Goal: Transaction & Acquisition: Purchase product/service

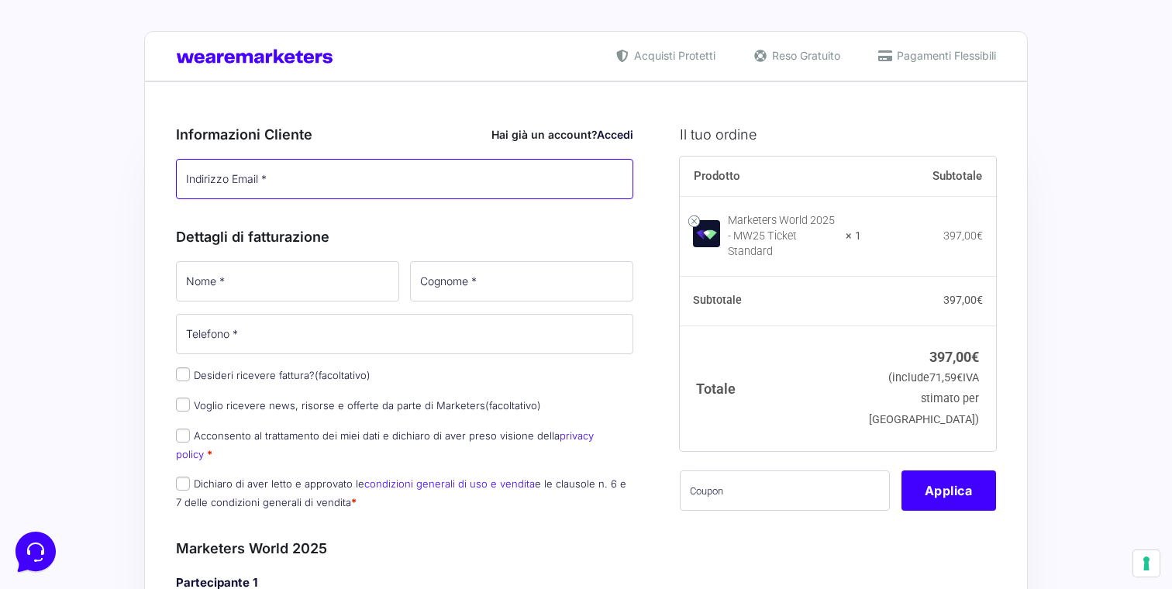
click at [217, 173] on input "Indirizzo Email *" at bounding box center [404, 179] width 457 height 40
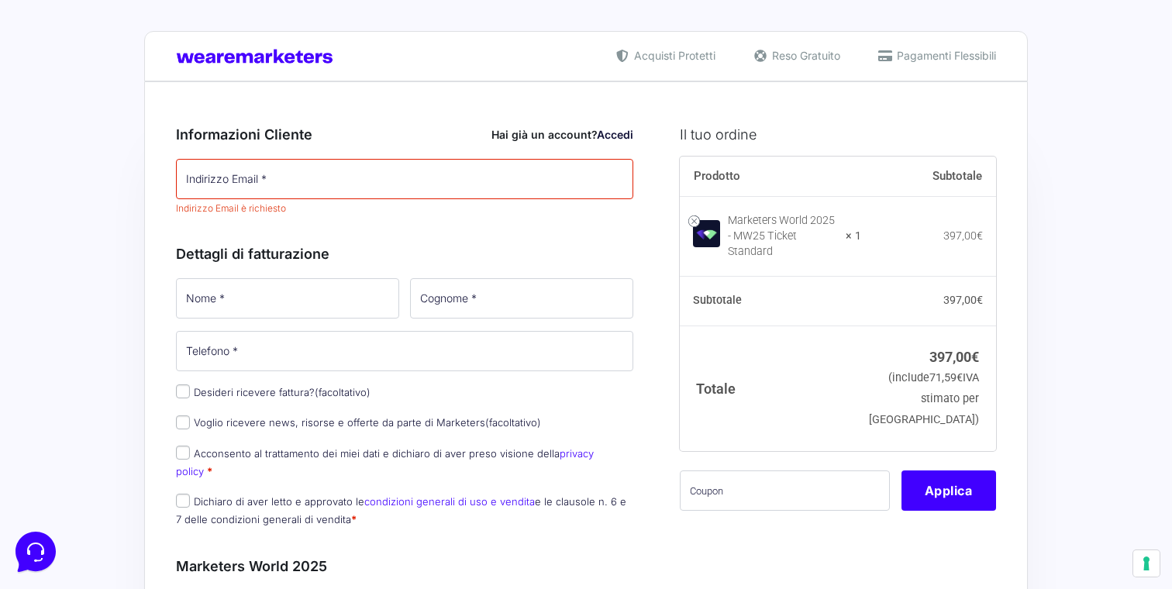
click at [617, 129] on link "Accedi" at bounding box center [615, 134] width 36 height 13
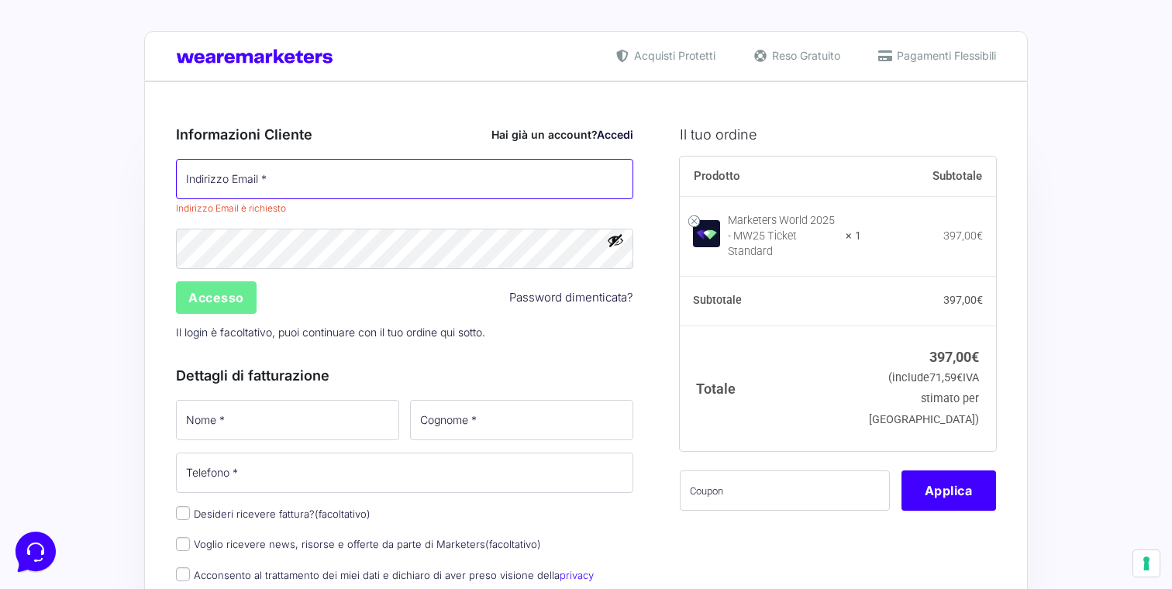
click at [316, 164] on input "Indirizzo Email *" at bounding box center [404, 179] width 457 height 40
type input "[EMAIL_ADDRESS][DOMAIN_NAME]"
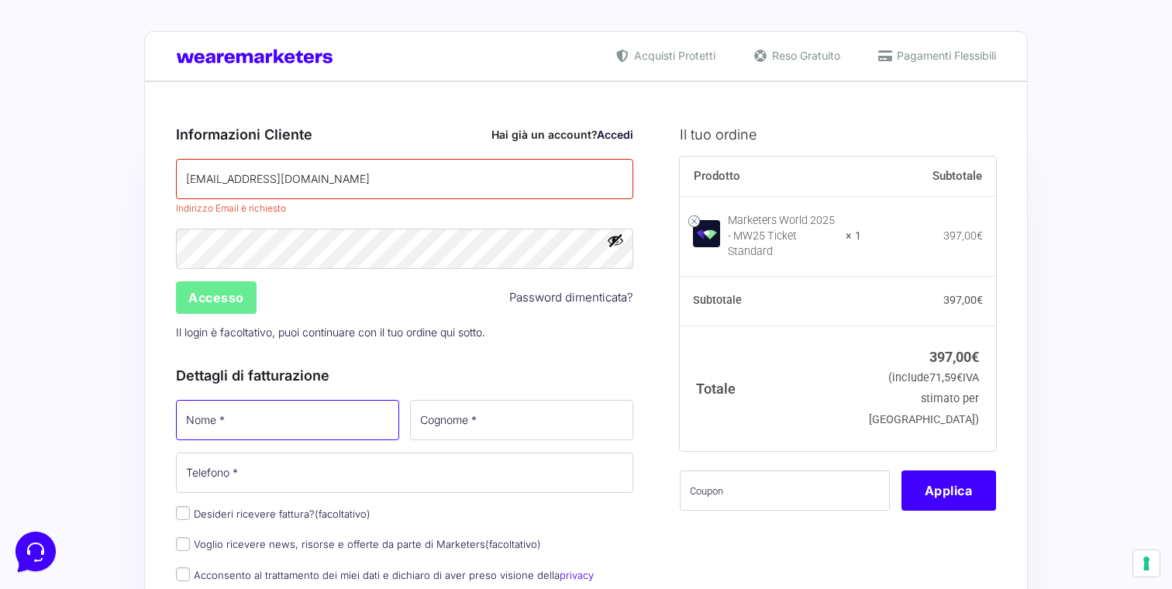
type input "[PERSON_NAME]"
type input "Rotili"
type input "[PHONE_NUMBER]"
select select "IT"
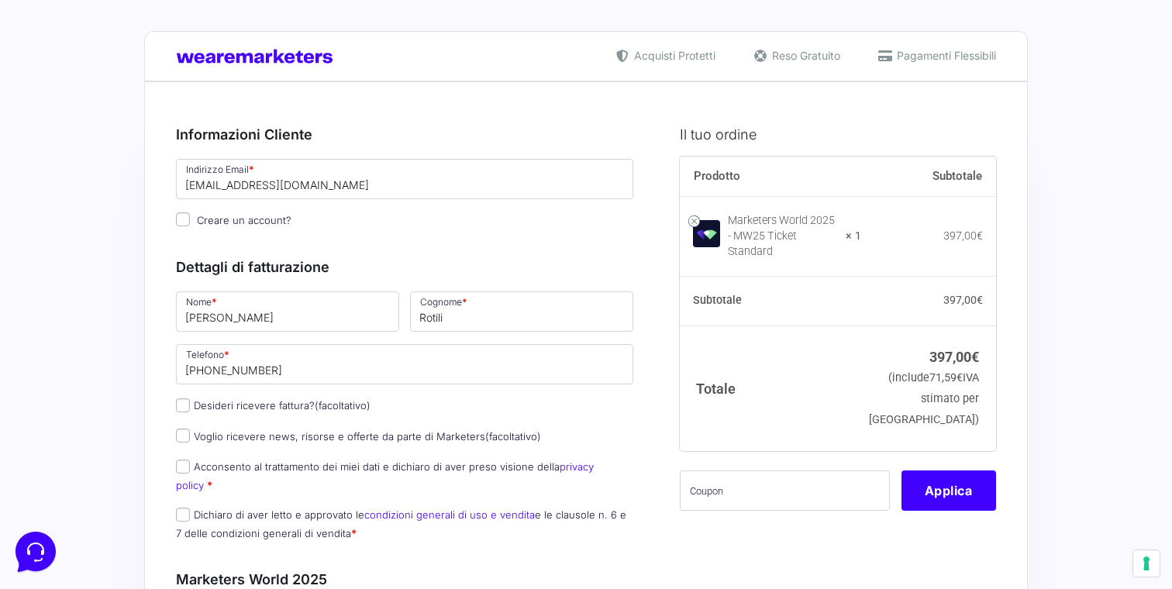
click at [184, 219] on input "Creare un account?" at bounding box center [183, 219] width 14 height 14
checkbox input "true"
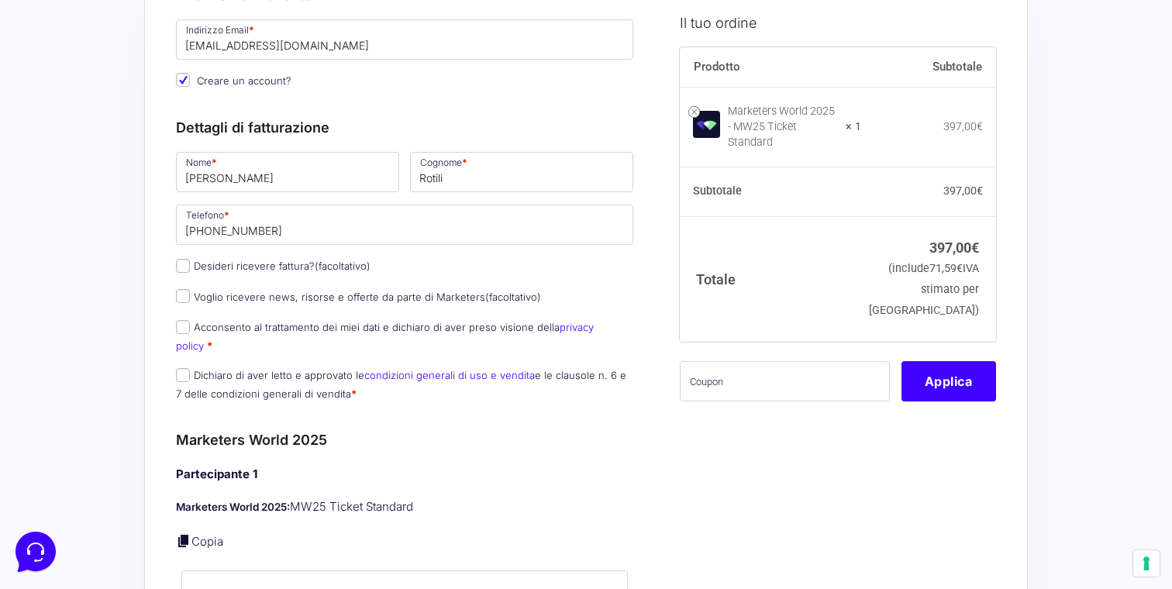
scroll to position [146, 0]
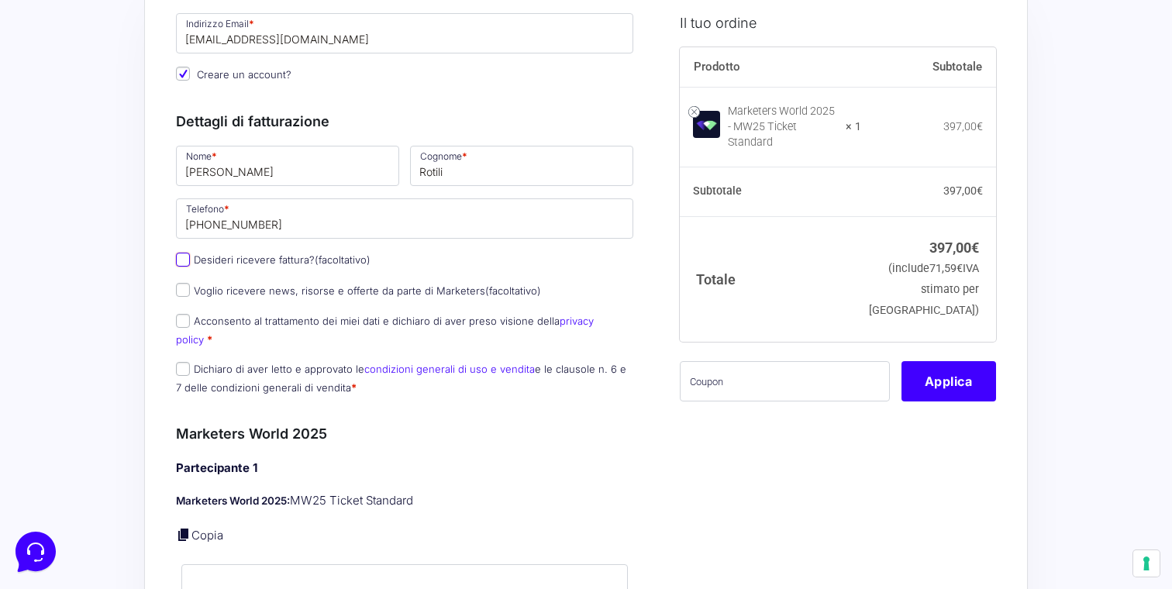
click at [185, 267] on input "Desideri ricevere fattura? (facoltativo)" at bounding box center [183, 260] width 14 height 14
checkbox input "true"
type input "0000000"
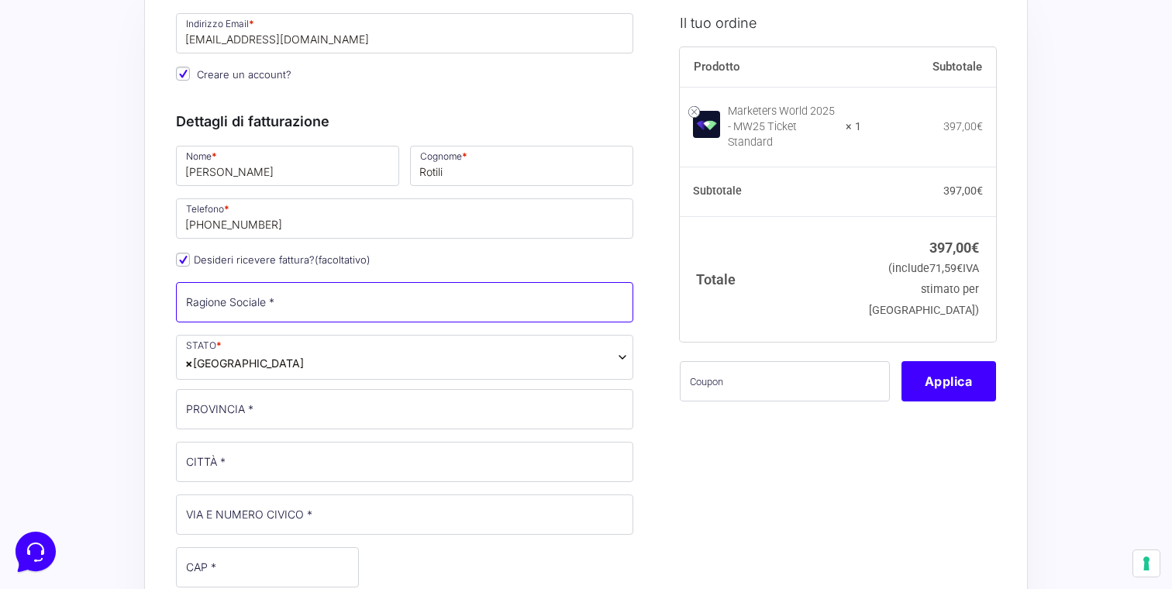
click at [277, 296] on input "Ragione Sociale *" at bounding box center [404, 302] width 457 height 40
type input "FIX"
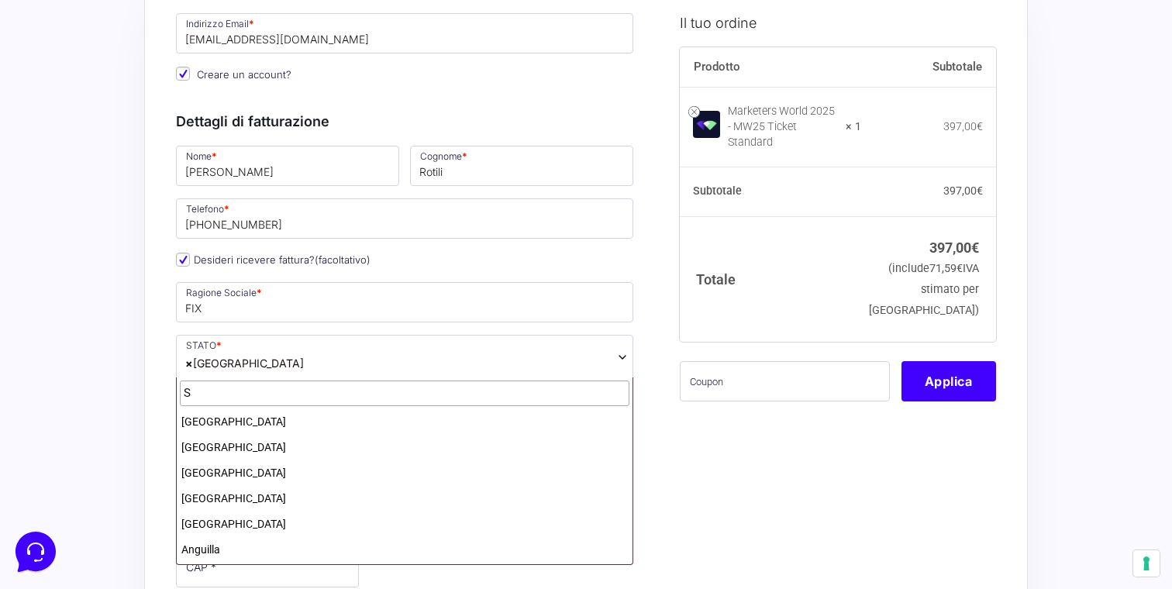
scroll to position [0, 0]
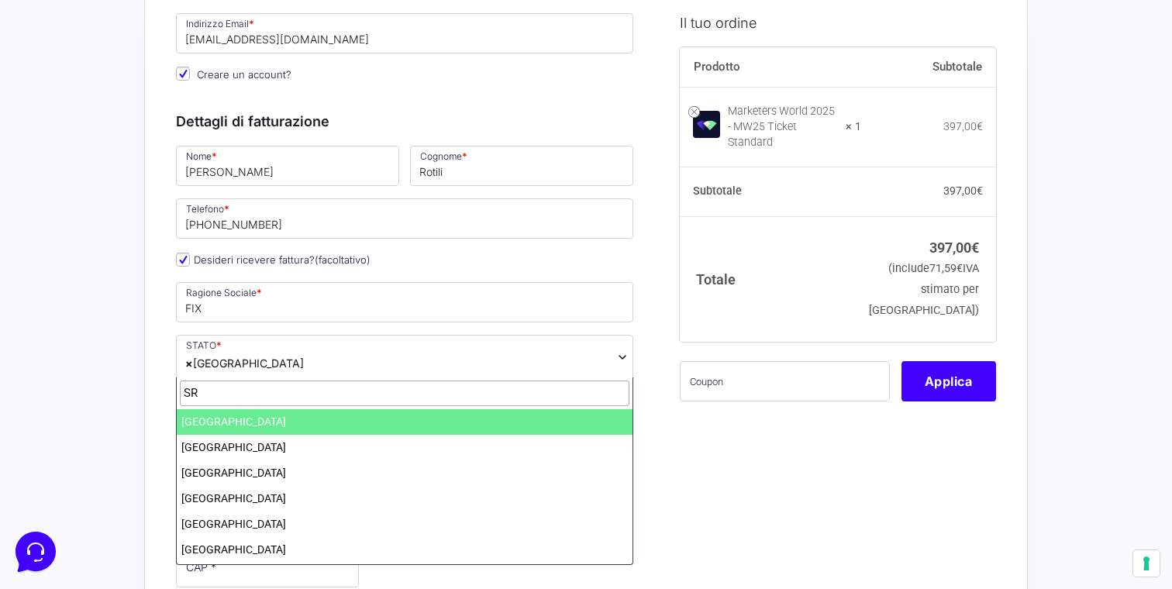
type input "SRL"
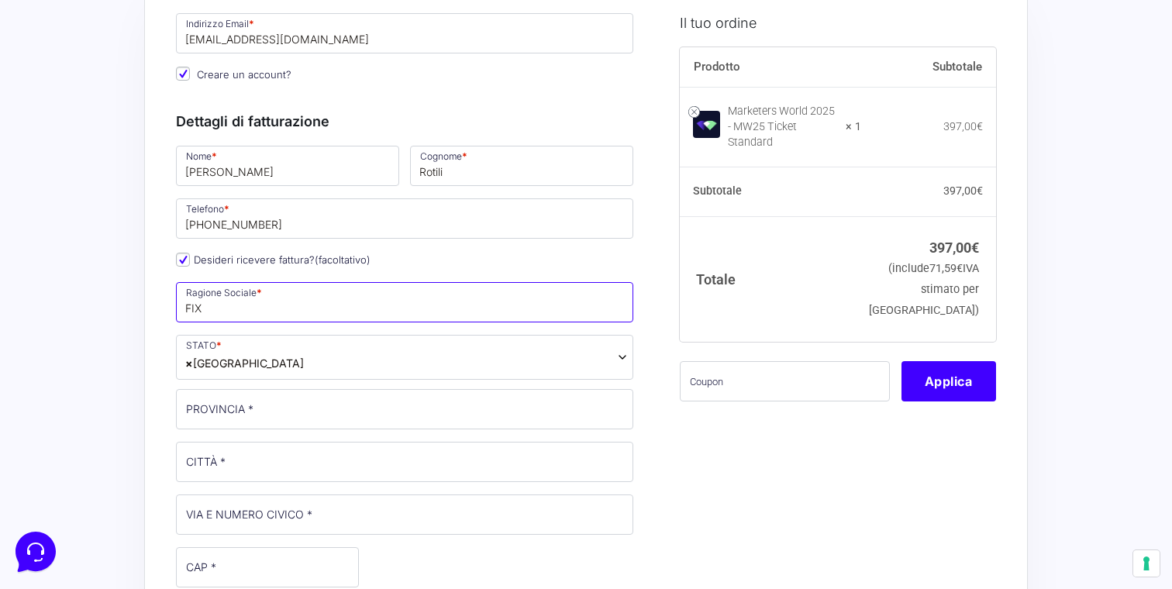
click at [259, 302] on input "FIX" at bounding box center [404, 302] width 457 height 40
type input "FIX SRL"
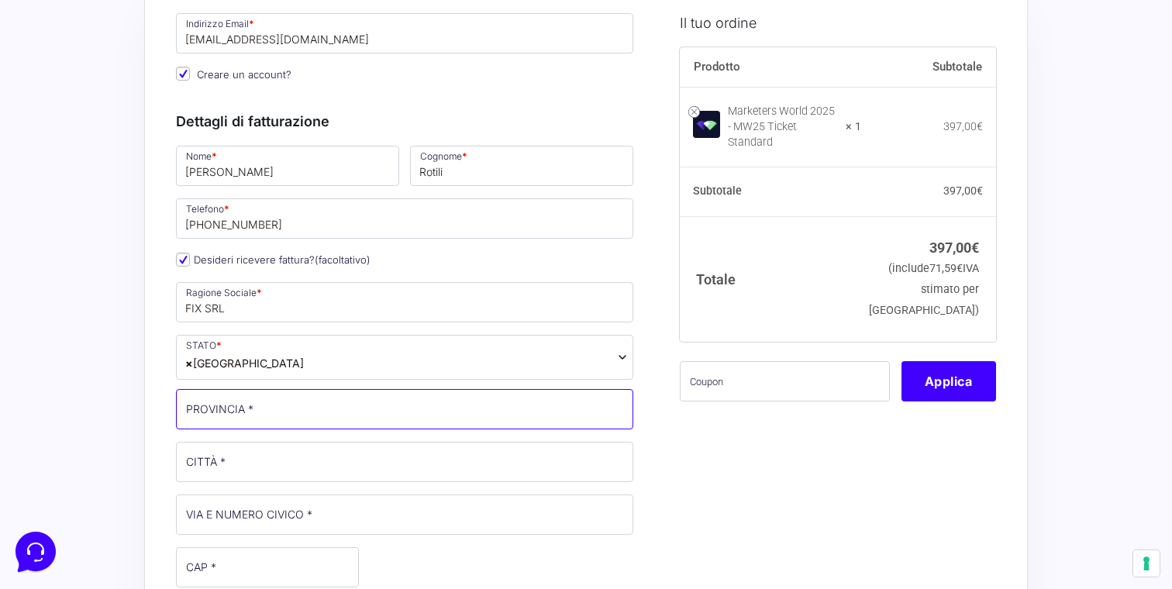
click at [244, 415] on input "PROVINCIA *" at bounding box center [404, 409] width 457 height 40
type input "[GEOGRAPHIC_DATA]"
type input "Matelica"
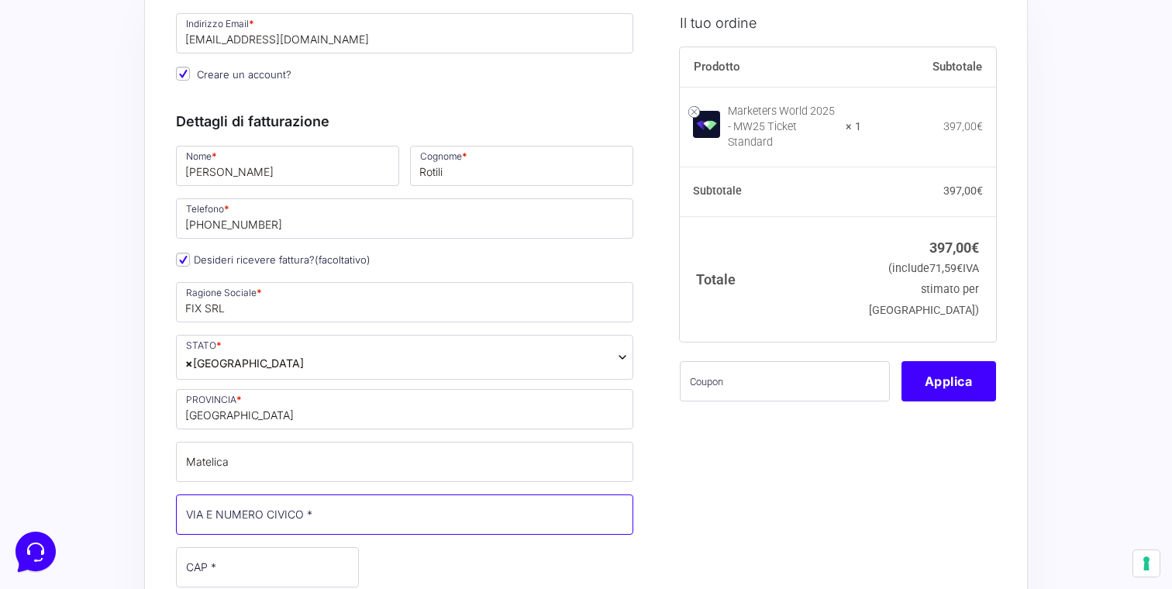
type input "[STREET_ADDRESS]"
type input "62024"
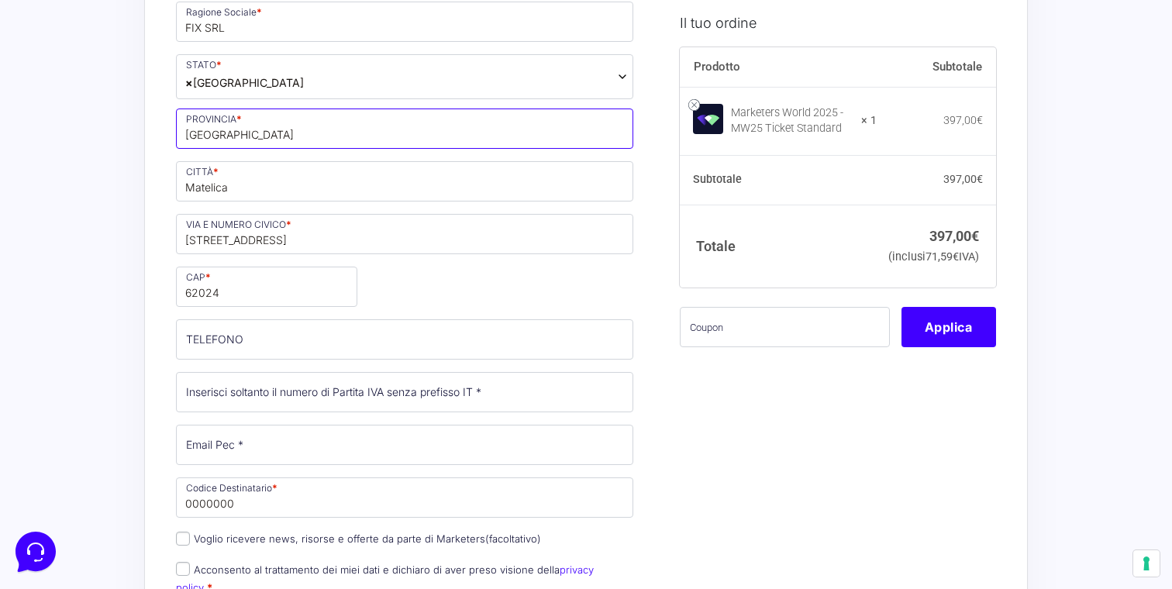
scroll to position [453, 0]
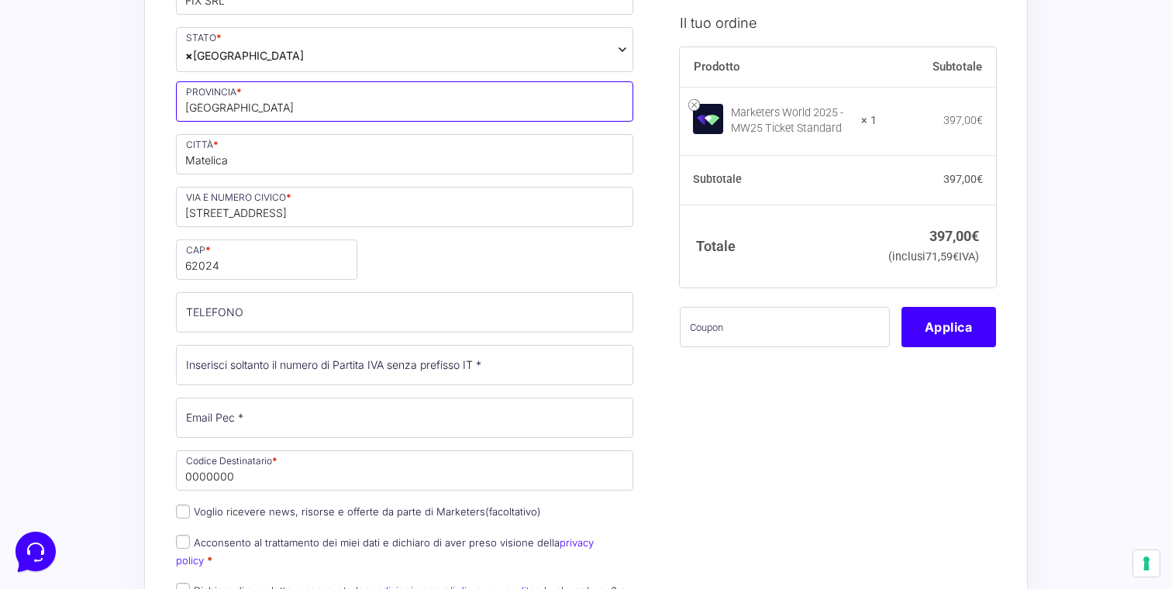
type input "[GEOGRAPHIC_DATA]"
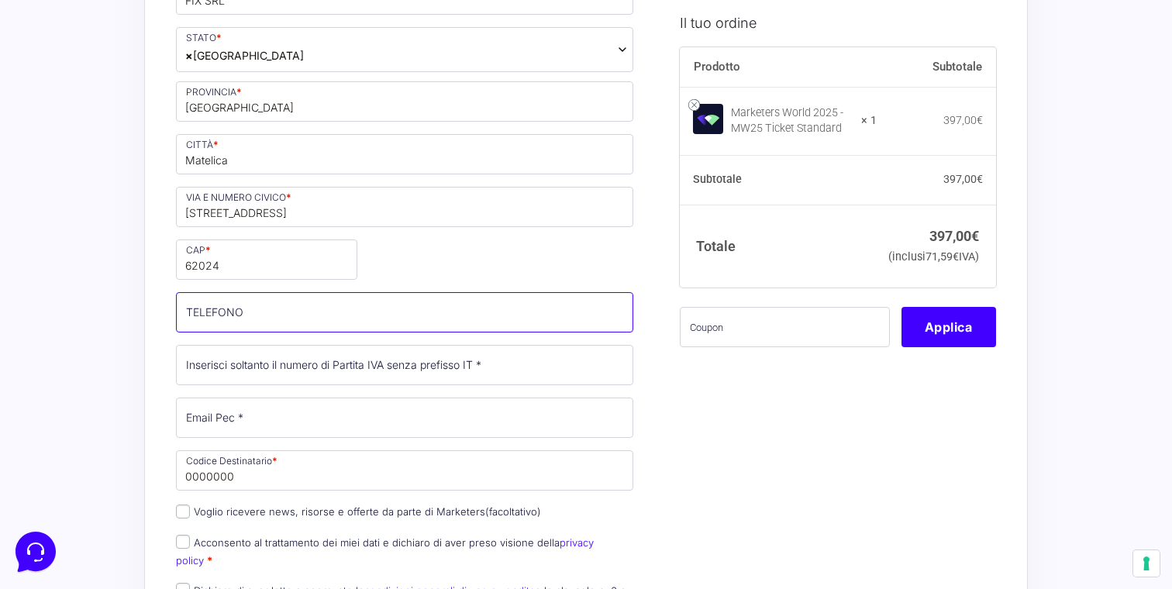
click at [245, 323] on input "TELEFONO (facoltativo)" at bounding box center [404, 312] width 457 height 40
type input "3403846315"
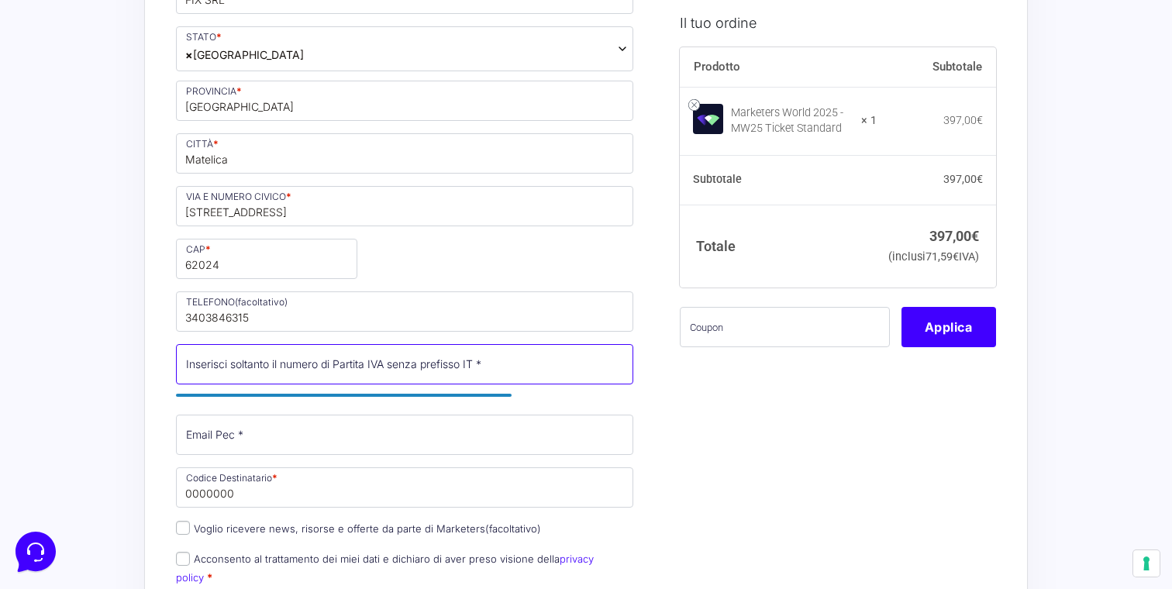
click at [191, 360] on input "Partita Iva *" at bounding box center [404, 364] width 457 height 40
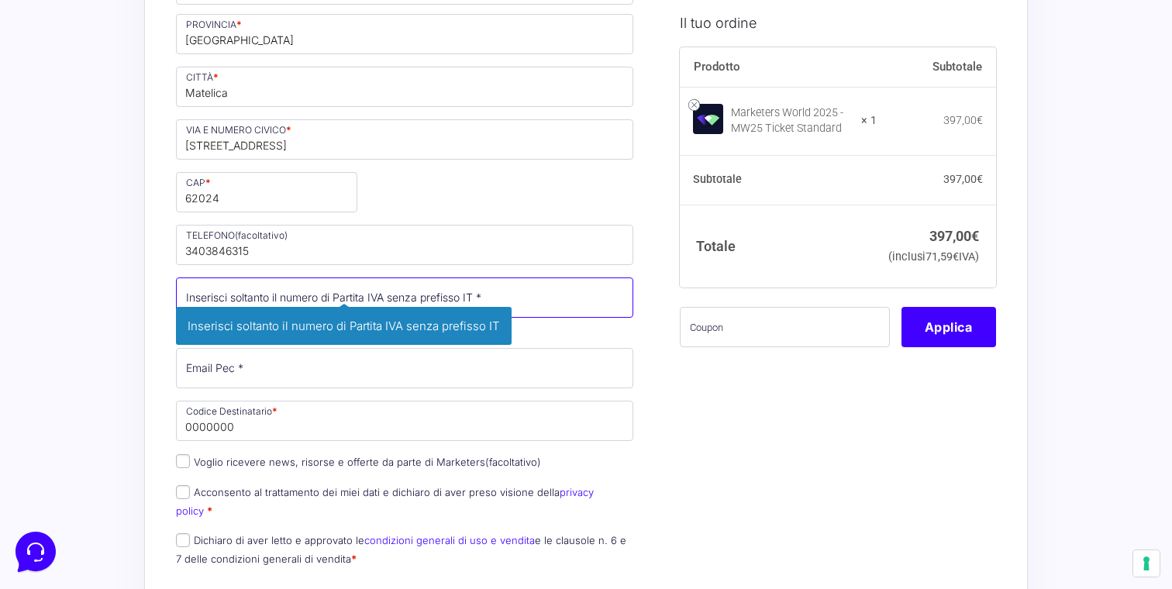
scroll to position [522, 0]
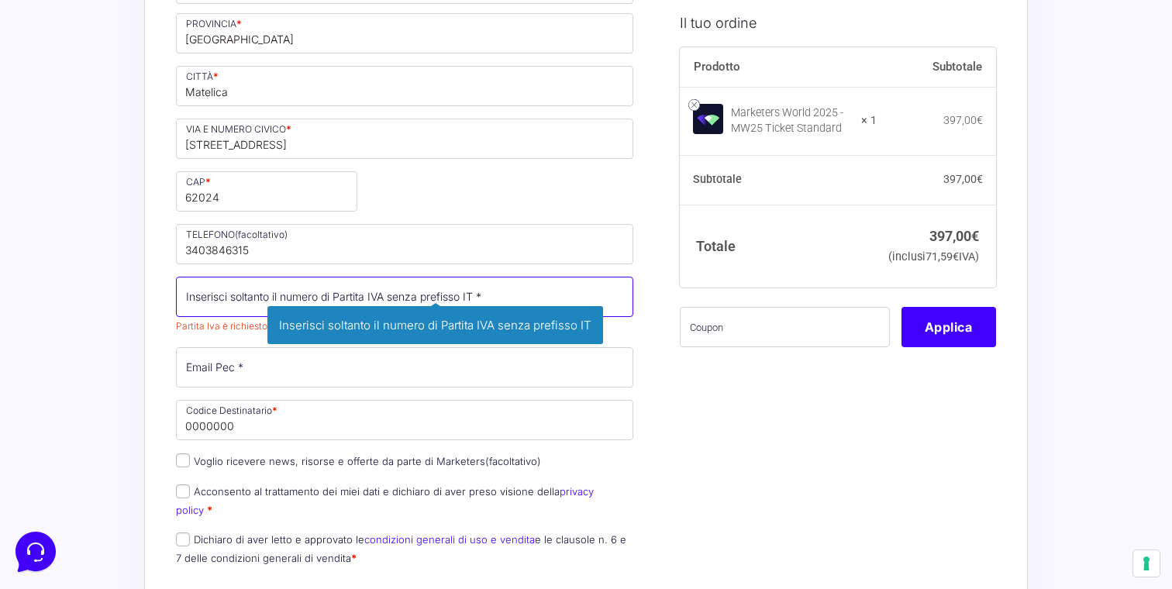
paste input "02151490436"
type input "02151490436"
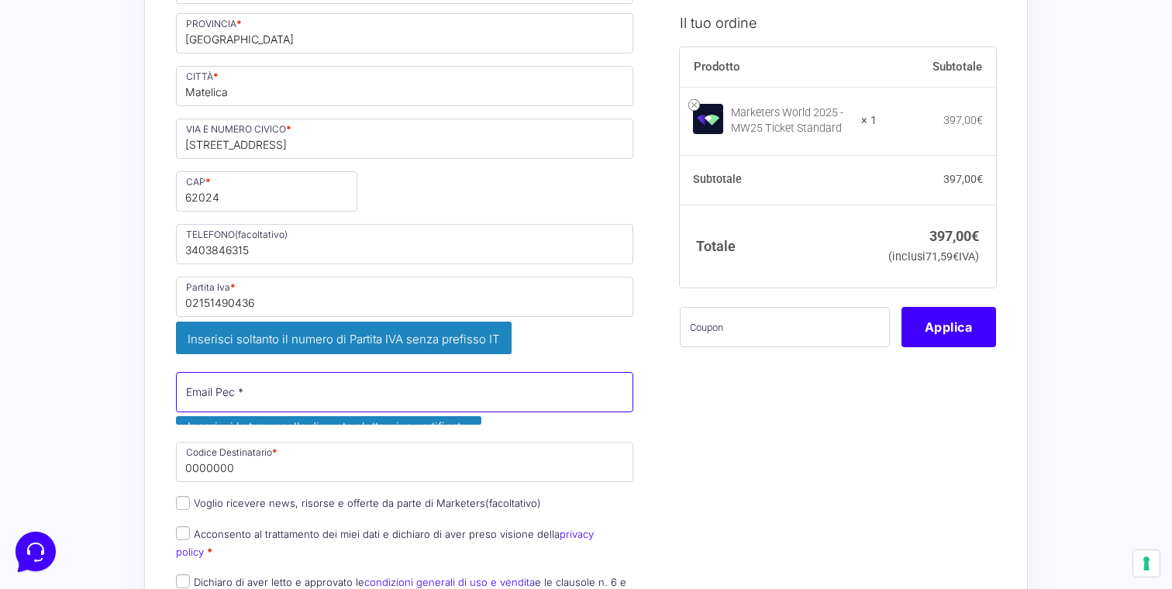
click at [232, 373] on input "Email Pec *" at bounding box center [404, 392] width 457 height 40
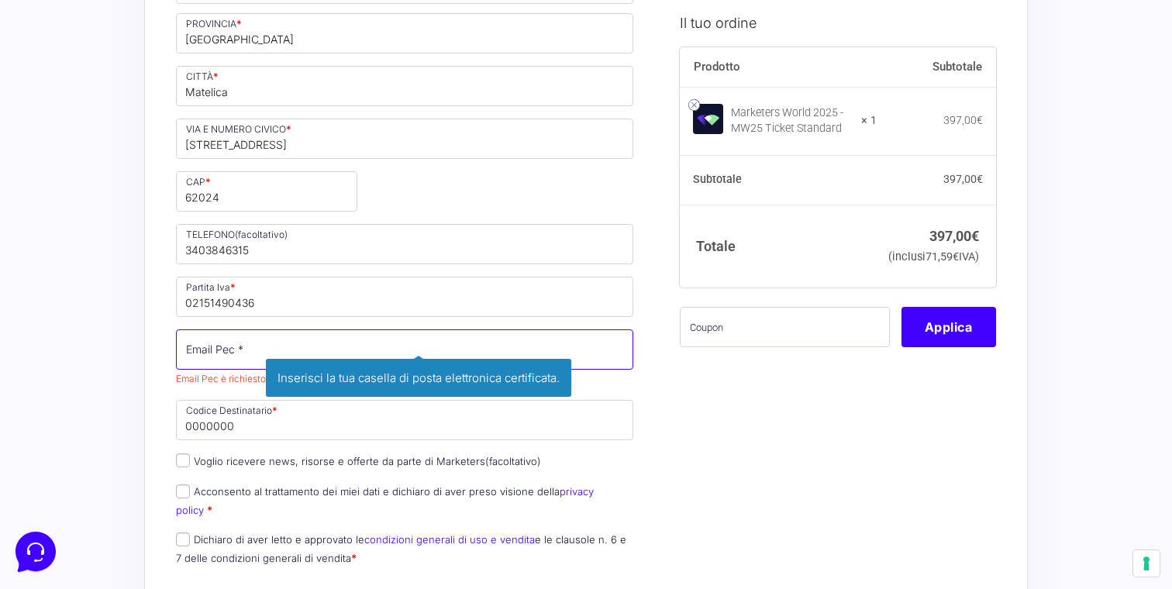
paste input "[EMAIL_ADDRESS][DOMAIN_NAME]"
type input "[EMAIL_ADDRESS][DOMAIN_NAME]"
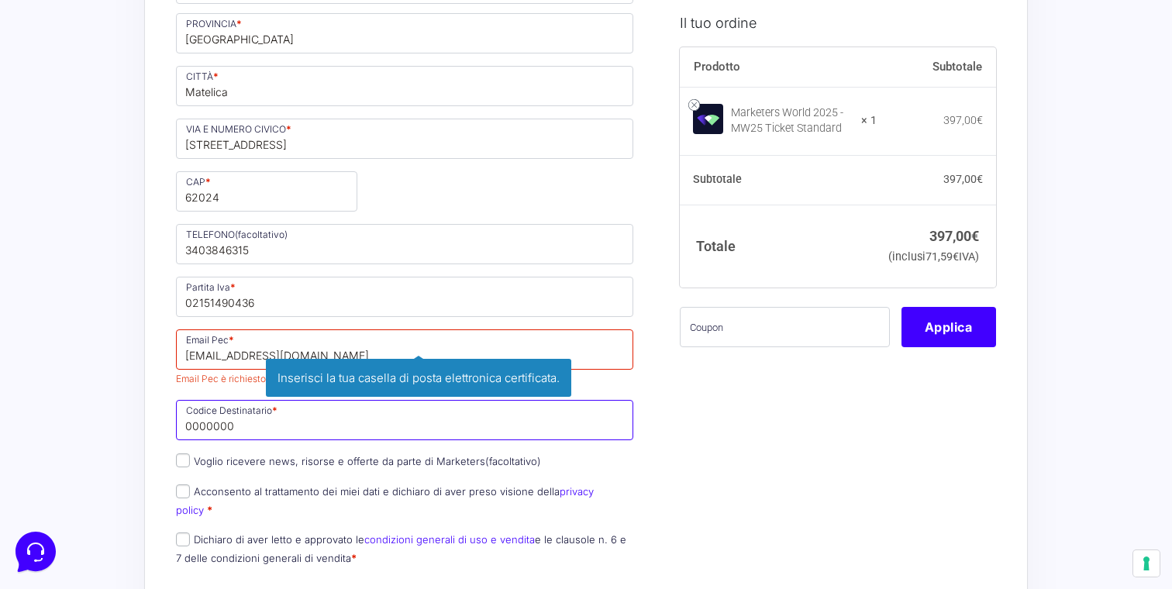
click at [205, 430] on input "0000000" at bounding box center [404, 420] width 457 height 40
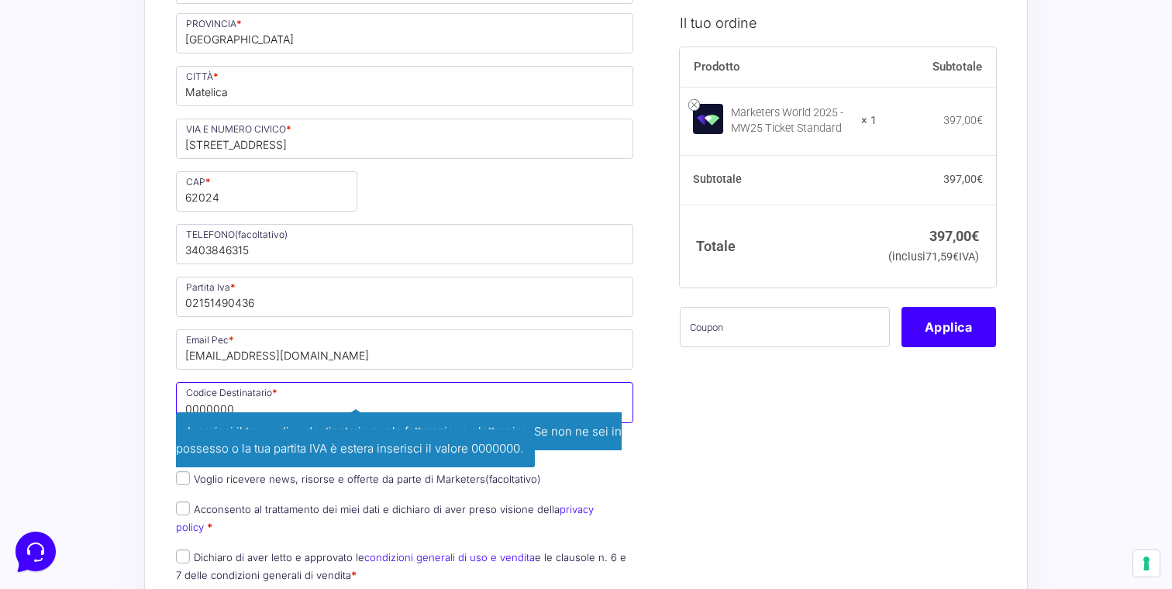
click at [243, 406] on input "0000000" at bounding box center [404, 402] width 457 height 40
drag, startPoint x: 244, startPoint y: 405, endPoint x: 92, endPoint y: 393, distance: 152.4
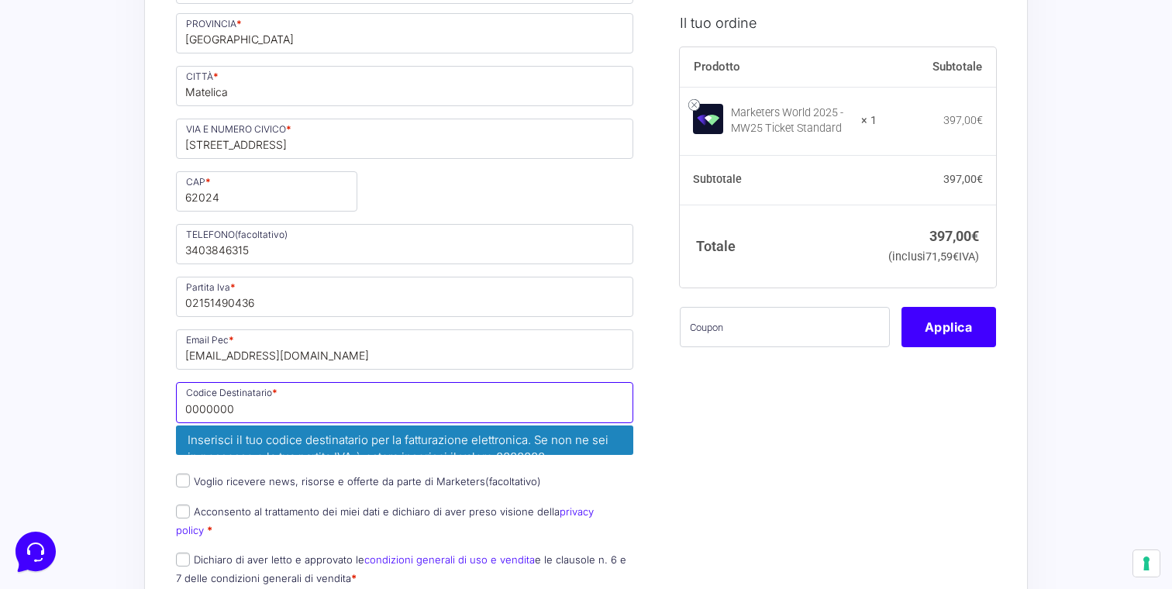
paste input "USAL8PV"
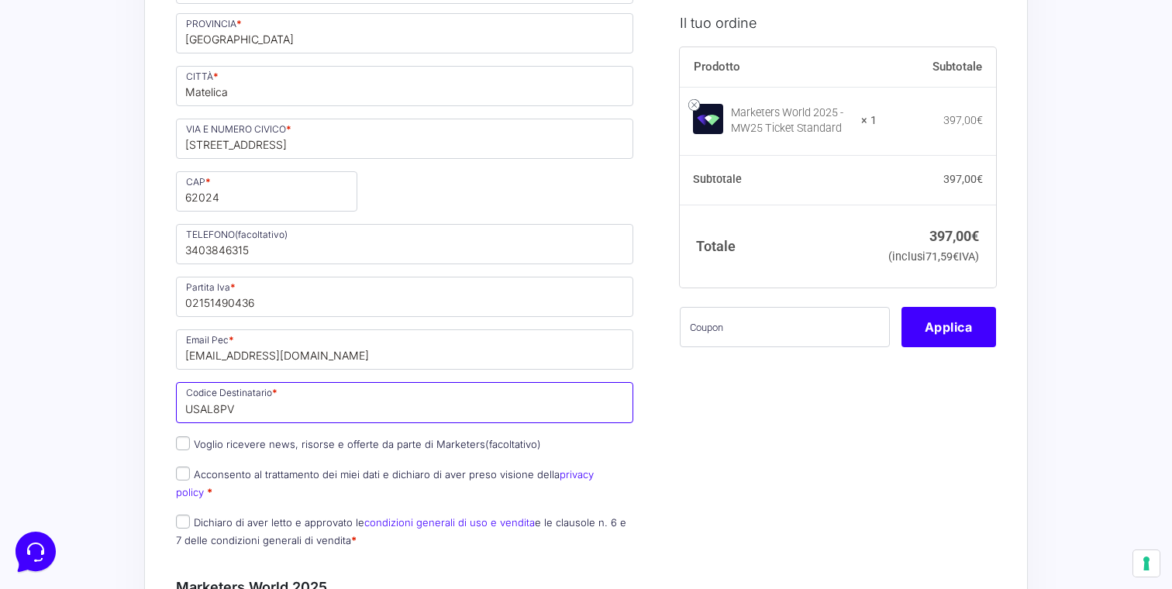
scroll to position [616, 0]
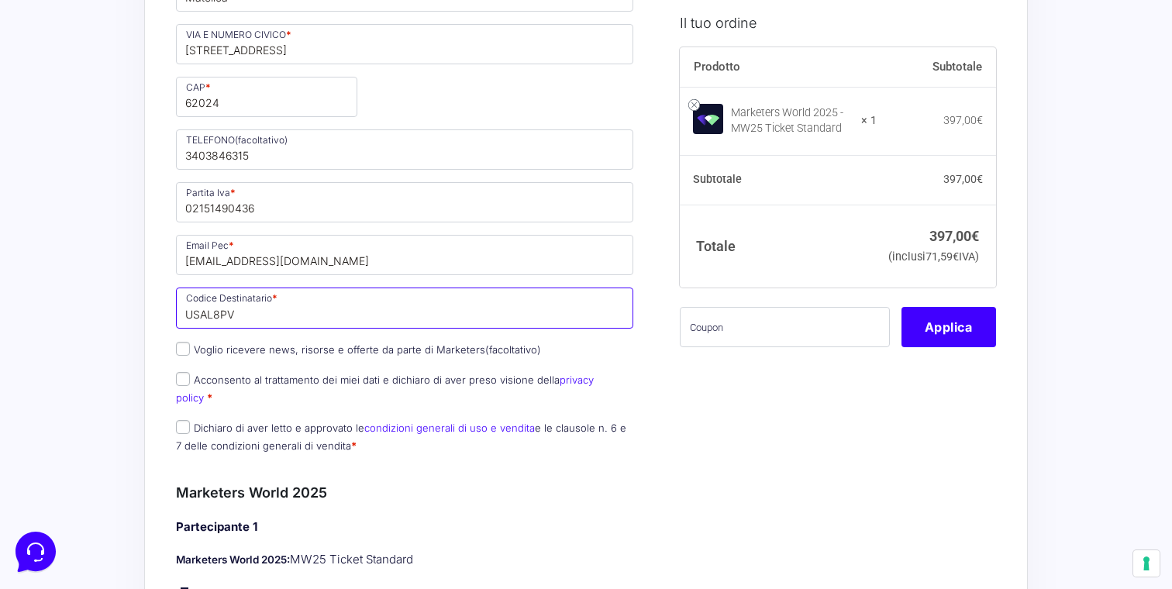
type input "USAL8PV"
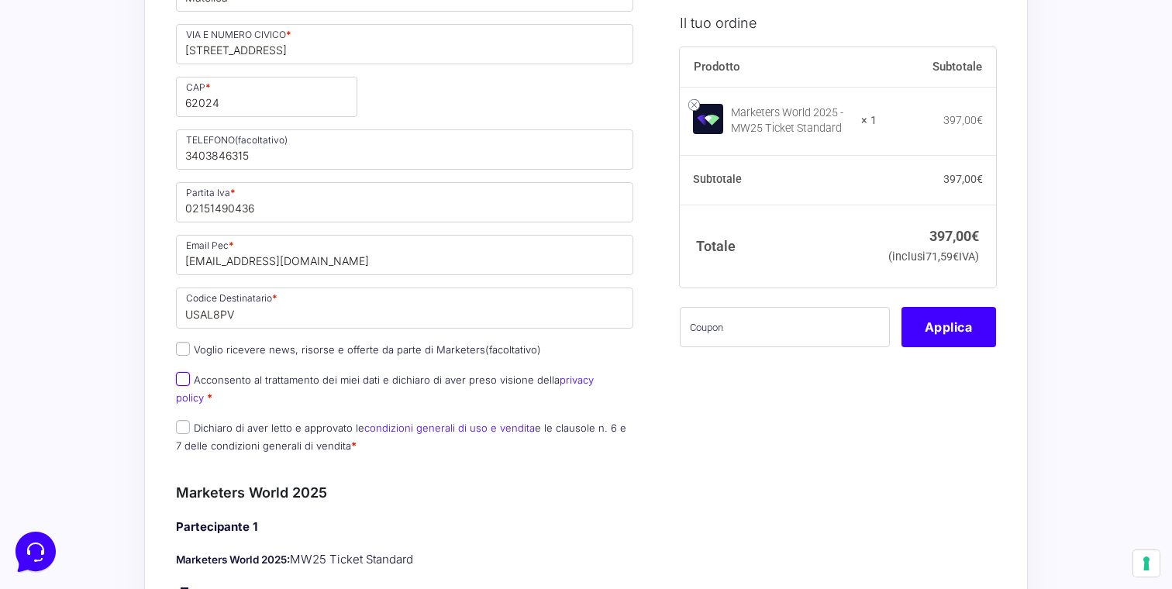
click at [180, 383] on input "Acconsento al trattamento dei miei dati e dichiaro di aver preso visione della …" at bounding box center [183, 379] width 14 height 14
checkbox input "true"
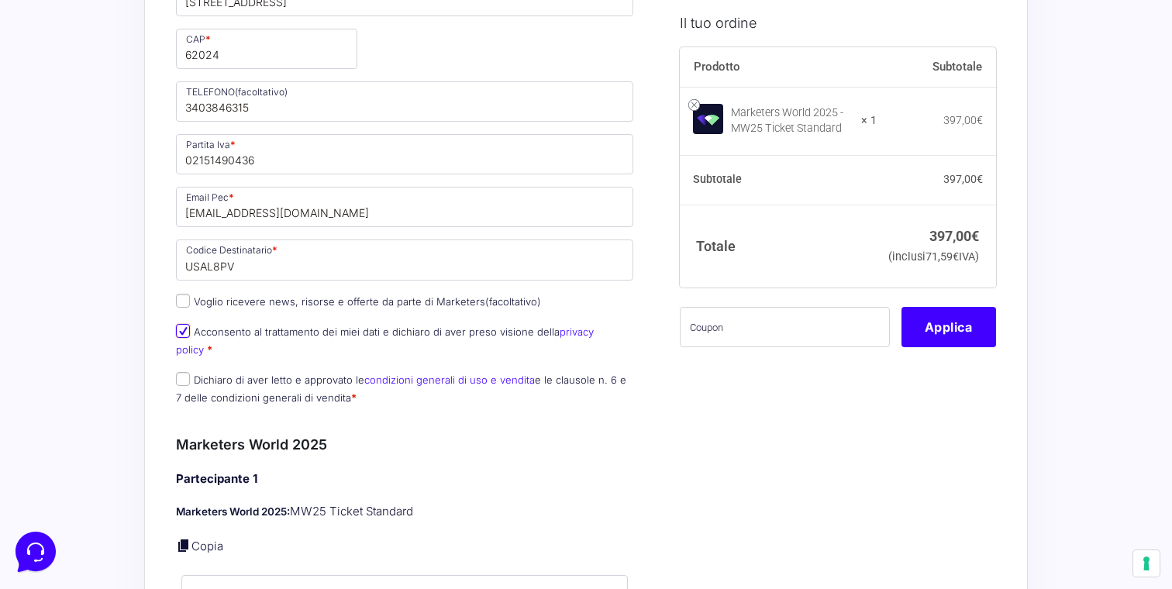
scroll to position [678, 0]
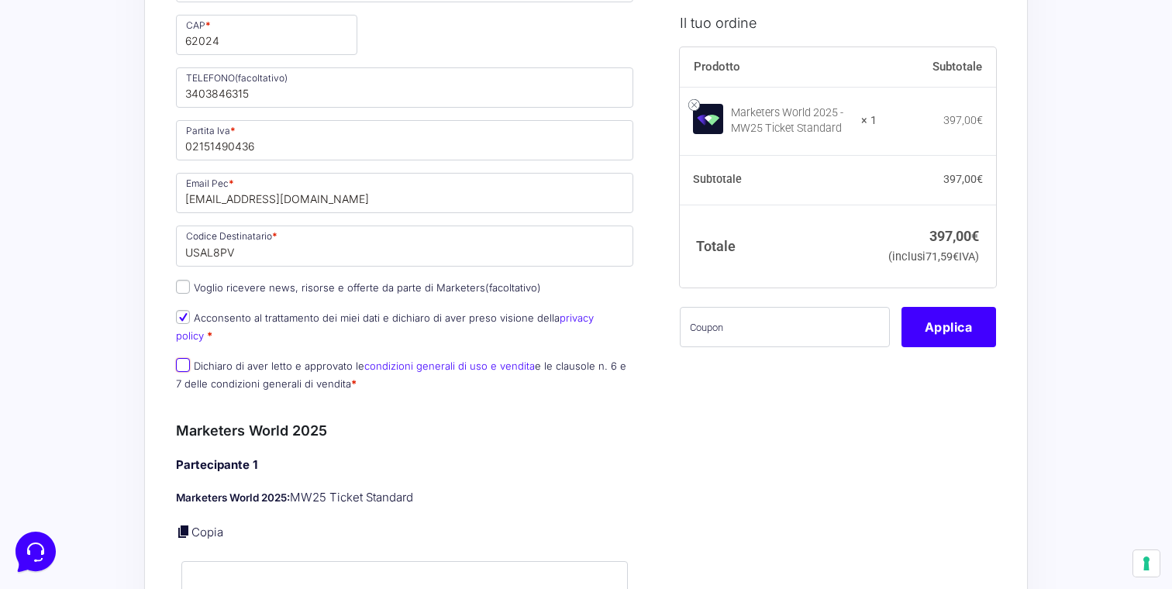
click at [181, 358] on input "Dichiaro di aver letto e approvato le condizioni generali di uso e vendita e le…" at bounding box center [183, 365] width 14 height 14
checkbox input "true"
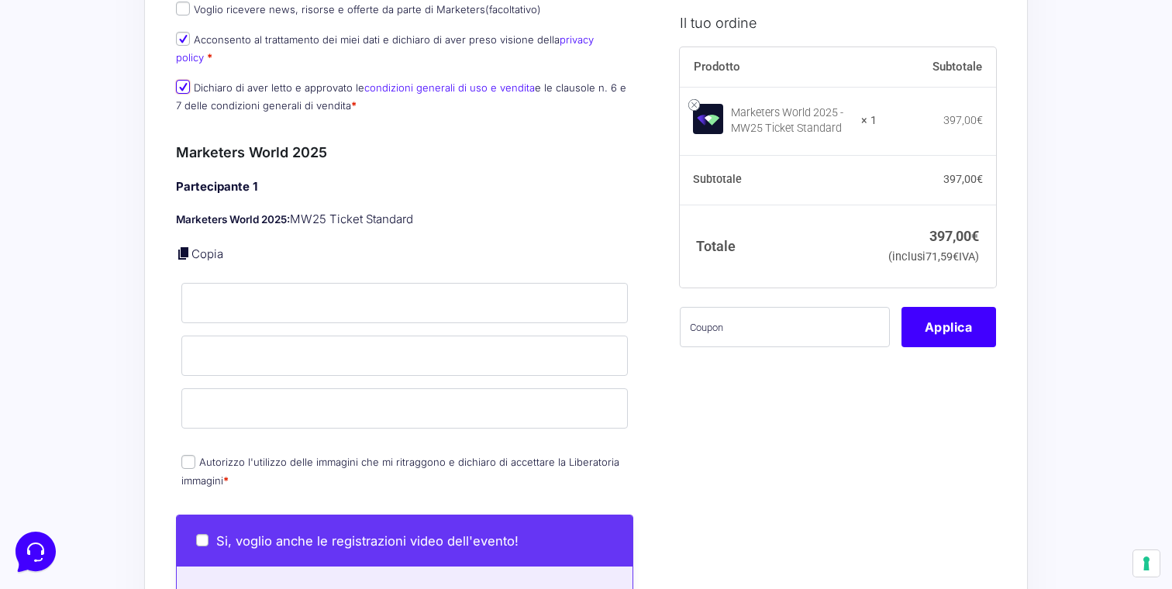
scroll to position [963, 0]
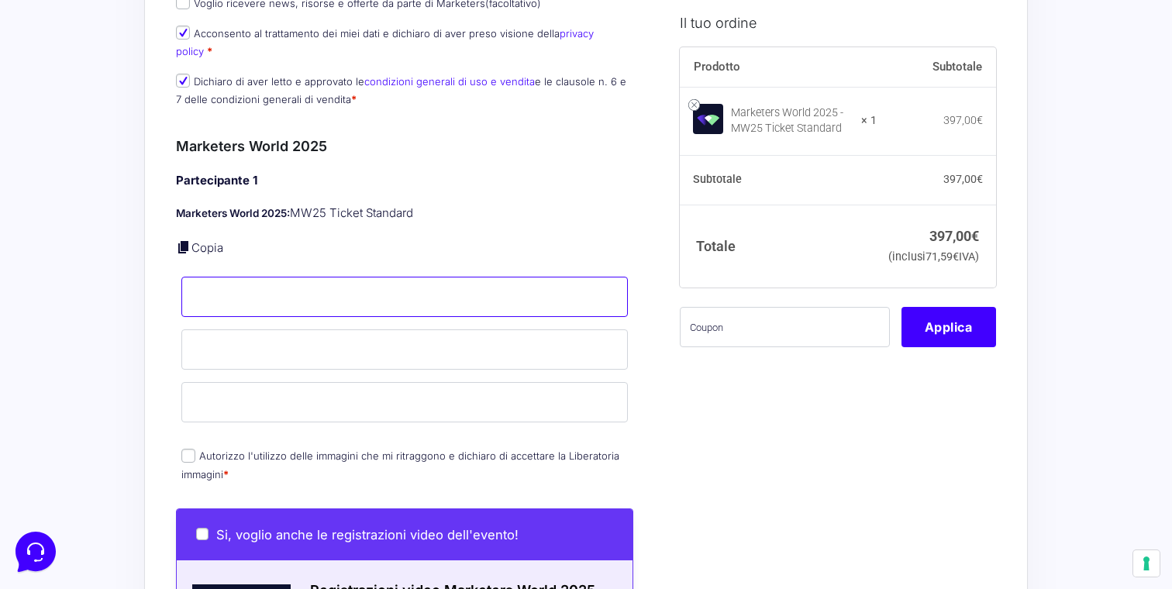
click at [219, 277] on input "Nome *" at bounding box center [404, 297] width 446 height 40
type input "Alessia"
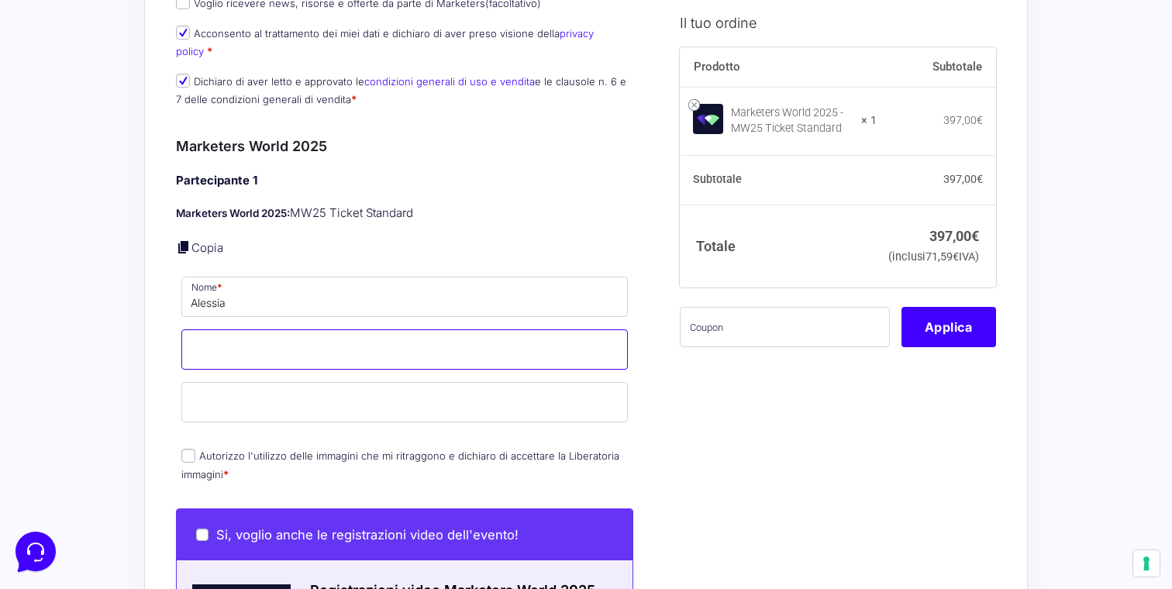
click at [212, 343] on input "Cognome *" at bounding box center [404, 349] width 446 height 40
type input "Rotili"
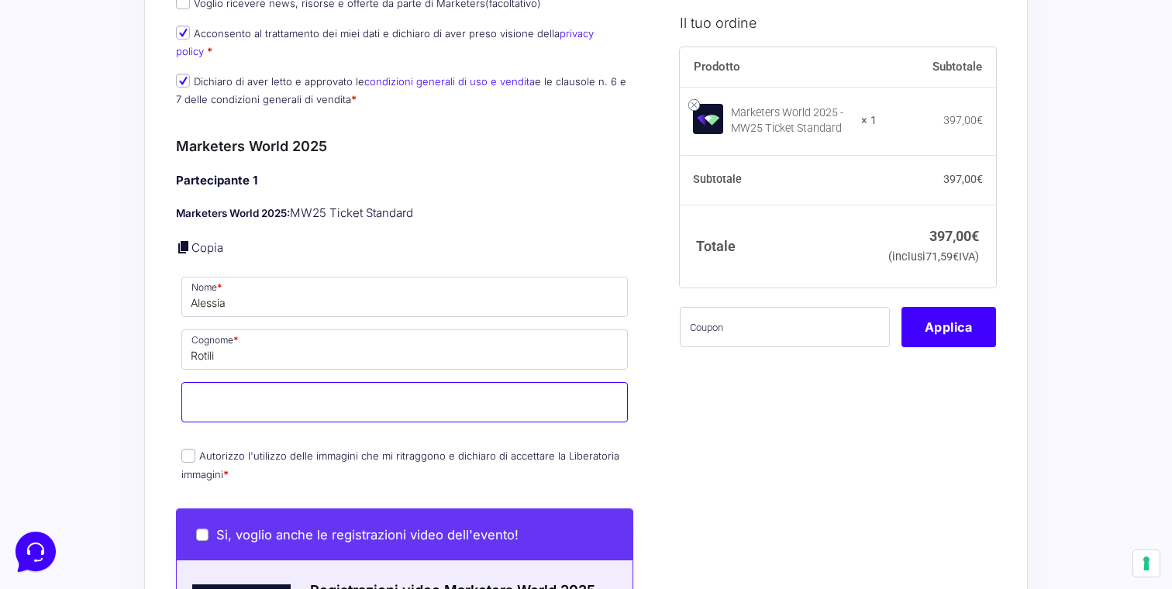
click at [209, 386] on input "Email *" at bounding box center [404, 402] width 446 height 40
type input "S"
type input "[EMAIL_ADDRESS][DOMAIN_NAME]"
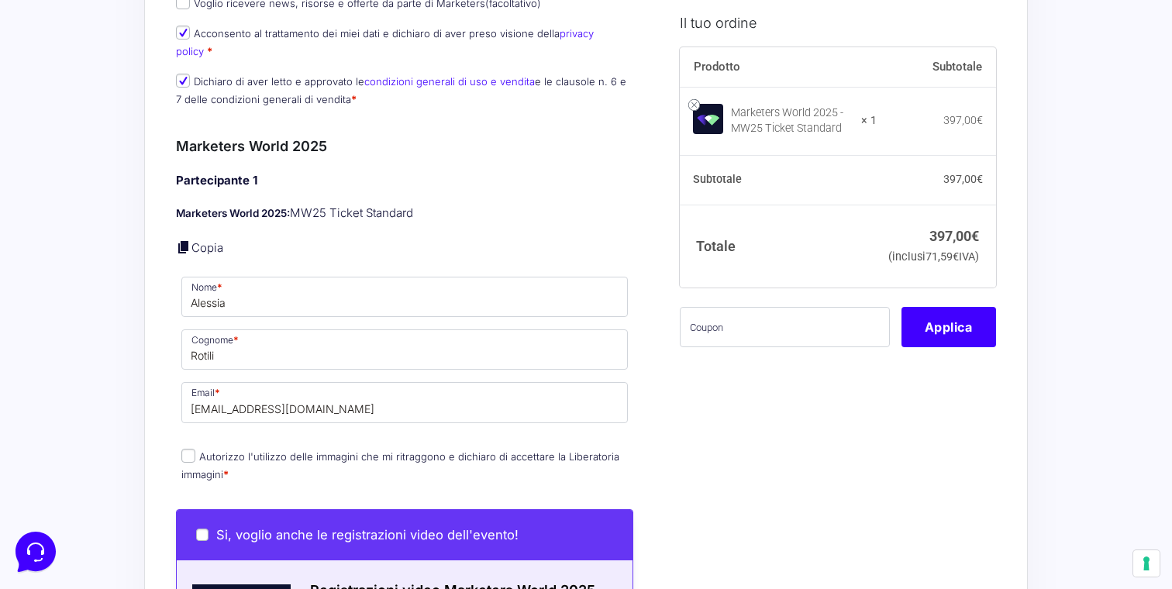
click at [88, 367] on div "Acquisti Protetti Reso Gratuito Pagamenti Flessibili Riepilogo Ordine 397,00 € …" at bounding box center [586, 323] width 1172 height 2573
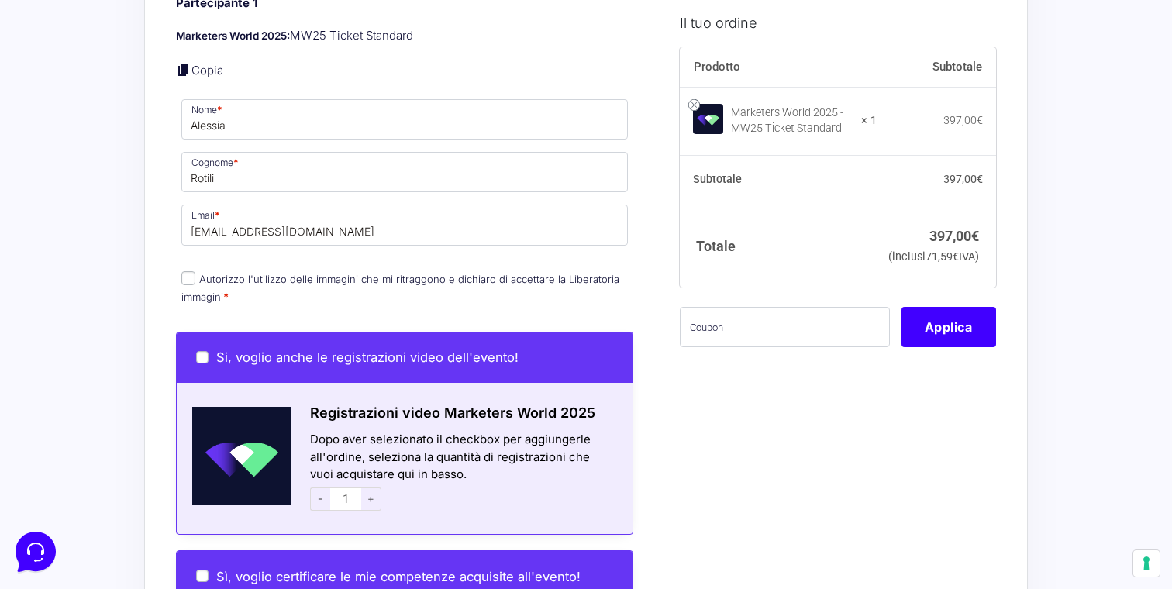
scroll to position [1176, 0]
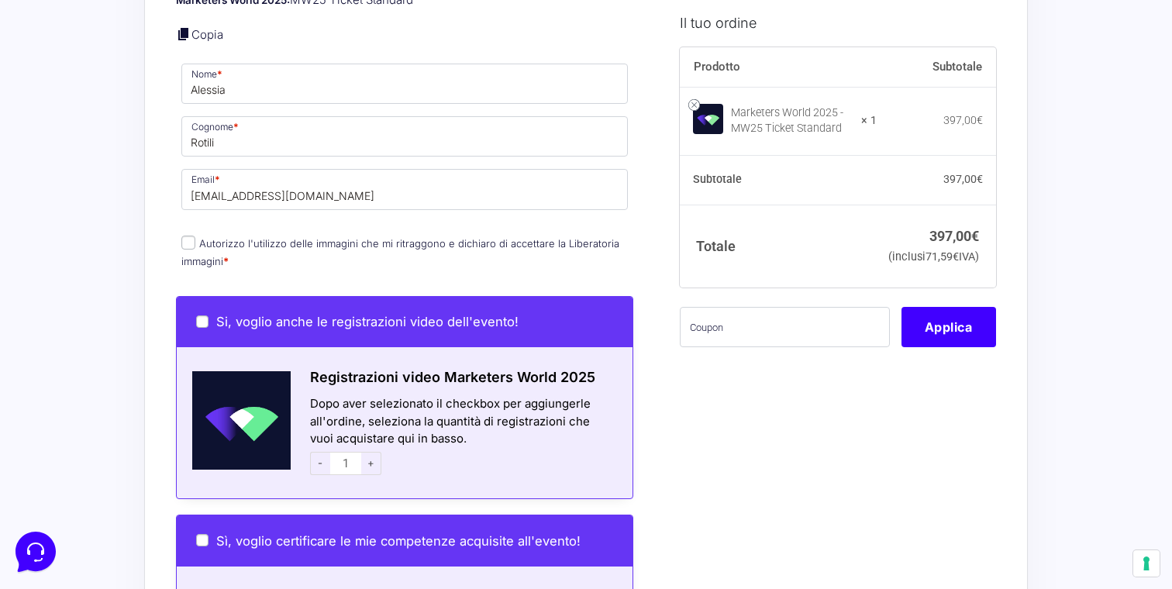
click at [200, 237] on label "Autorizzo l'utilizzo delle immagini che mi ritraggono e dichiaro di accettare l…" at bounding box center [400, 252] width 438 height 30
click at [195, 236] on input "Autorizzo l'utilizzo delle immagini che mi ritraggono e dichiaro di accettare l…" at bounding box center [188, 243] width 14 height 14
click at [188, 236] on input "Autorizzo l'utilizzo delle immagini che mi ritraggono e dichiaro di accettare l…" at bounding box center [188, 243] width 14 height 14
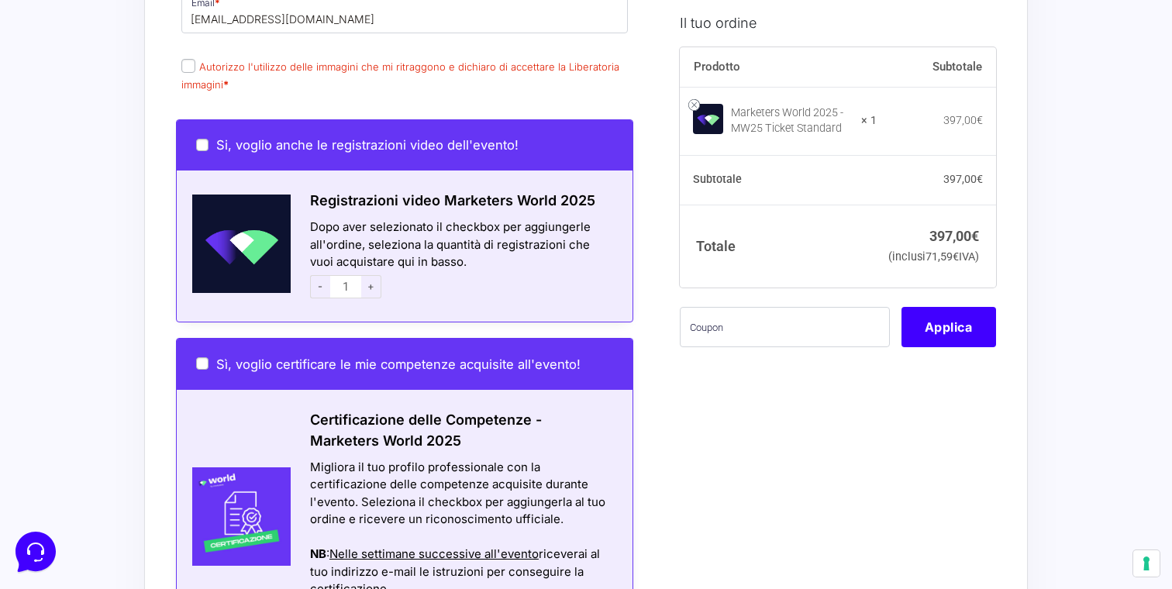
scroll to position [1385, 0]
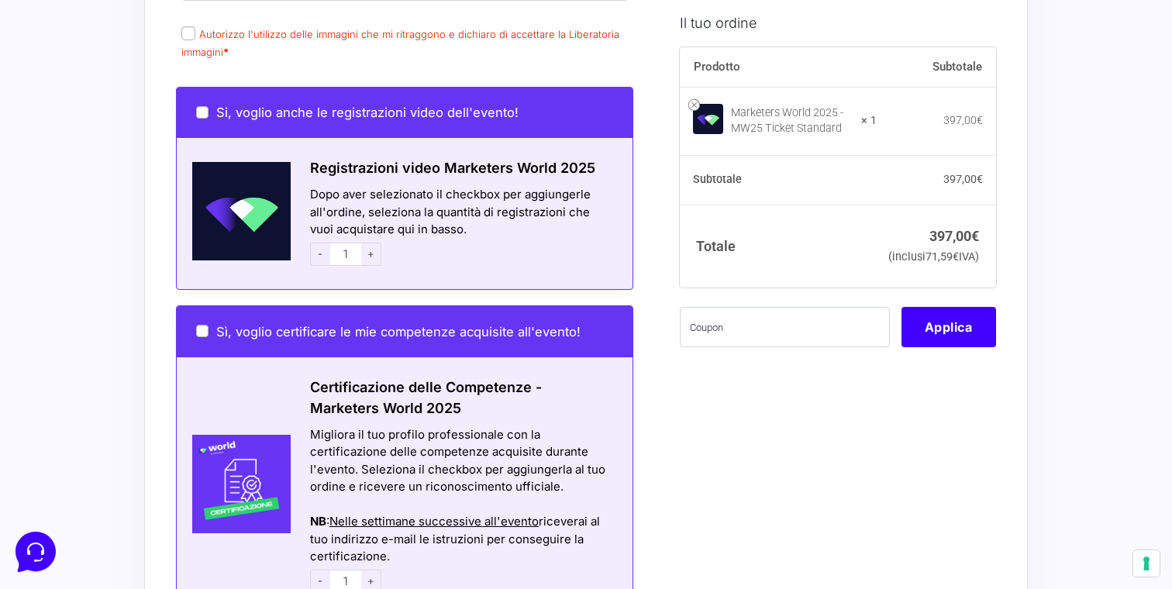
click at [190, 26] on input "Autorizzo l'utilizzo delle immagini che mi ritraggono e dichiaro di accettare l…" at bounding box center [188, 33] width 14 height 14
checkbox input "true"
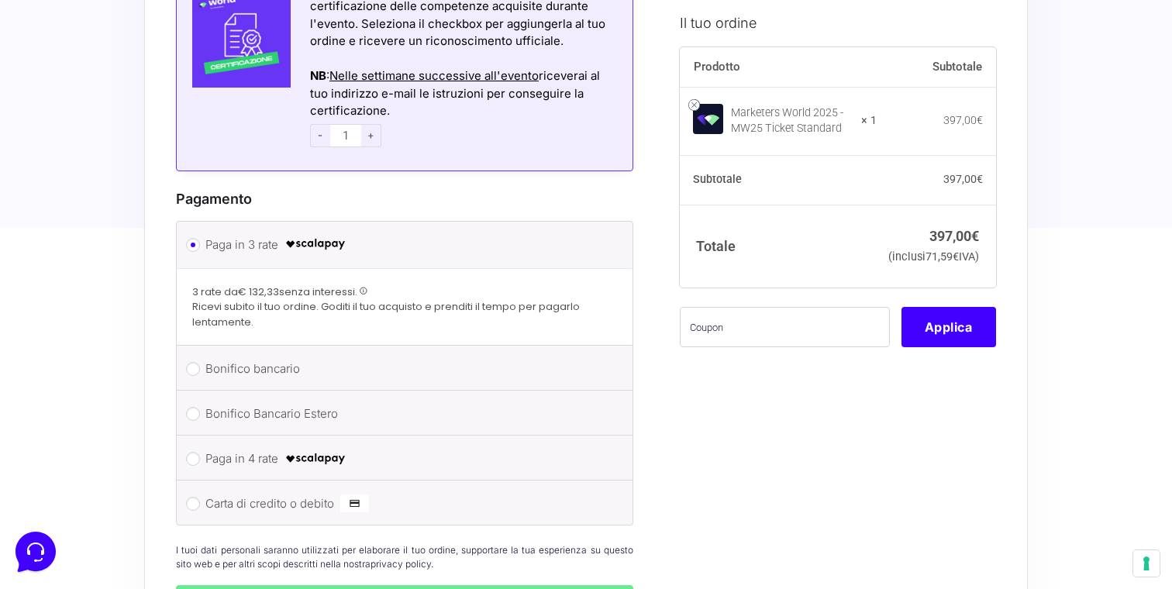
scroll to position [1950, 0]
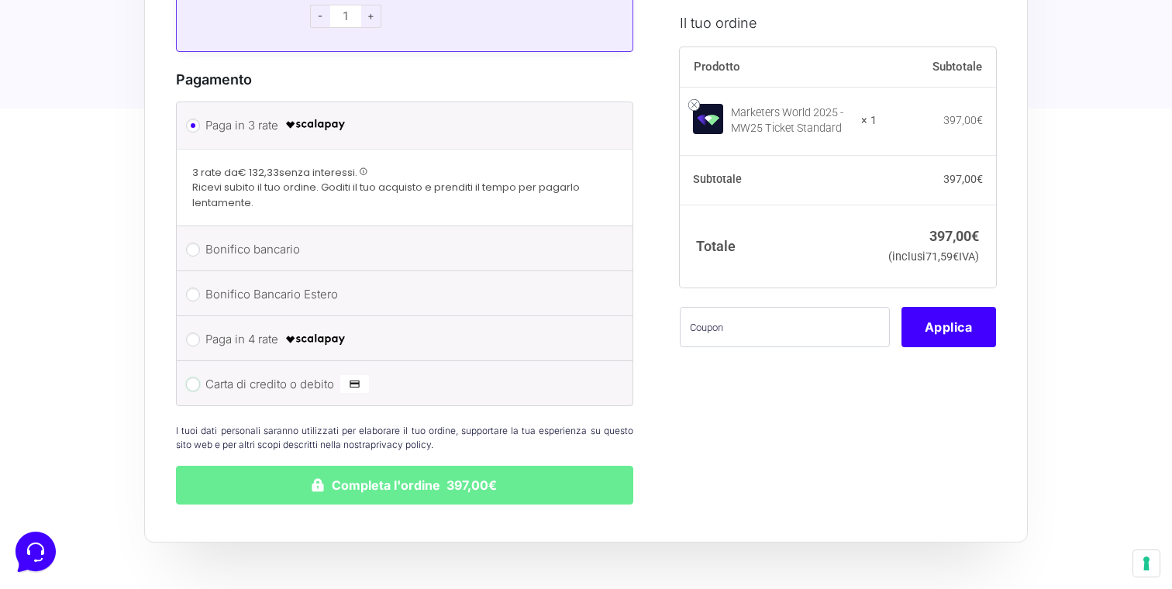
click at [192, 377] on input "Carta di credito o debito" at bounding box center [193, 384] width 14 height 14
radio input "true"
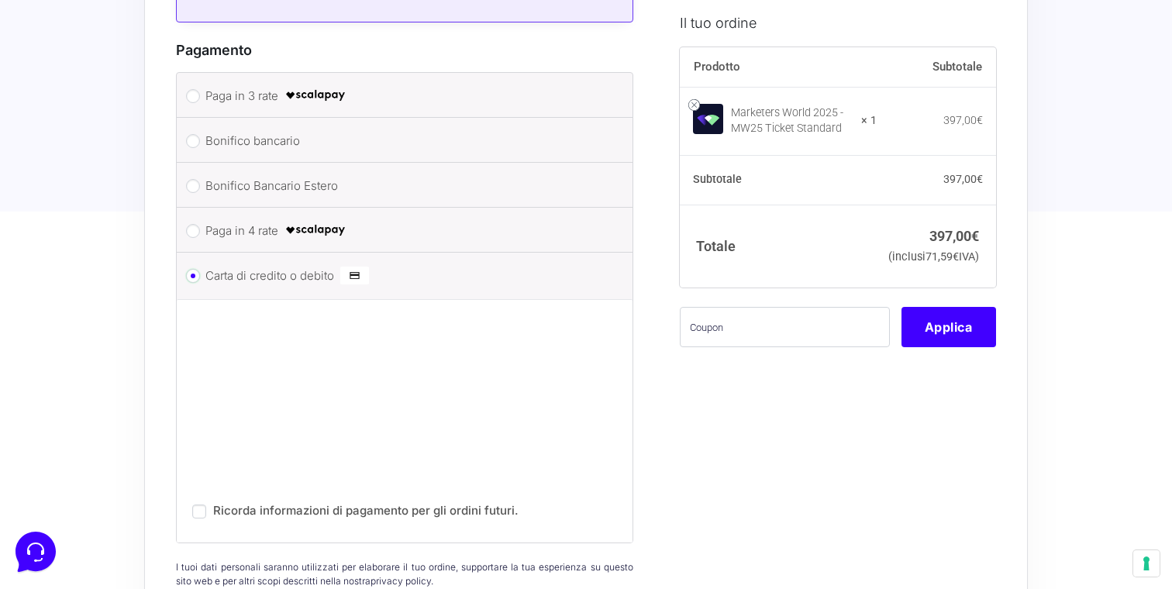
scroll to position [1987, 0]
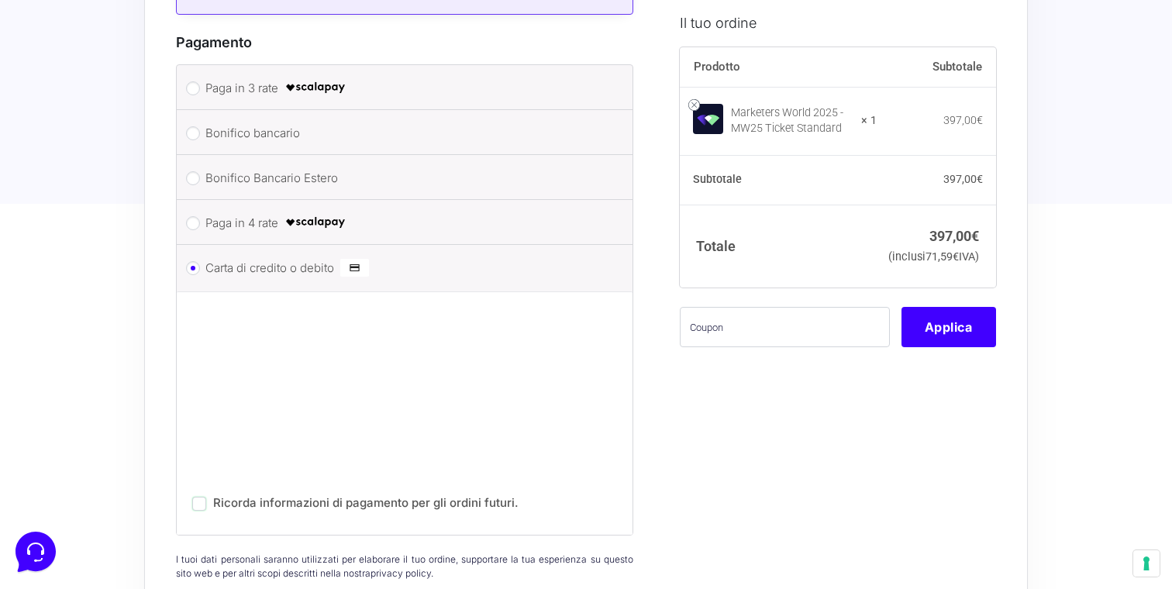
click at [202, 497] on input "Ricorda informazioni di pagamento per gli ordini futuri." at bounding box center [199, 504] width 14 height 14
checkbox input "true"
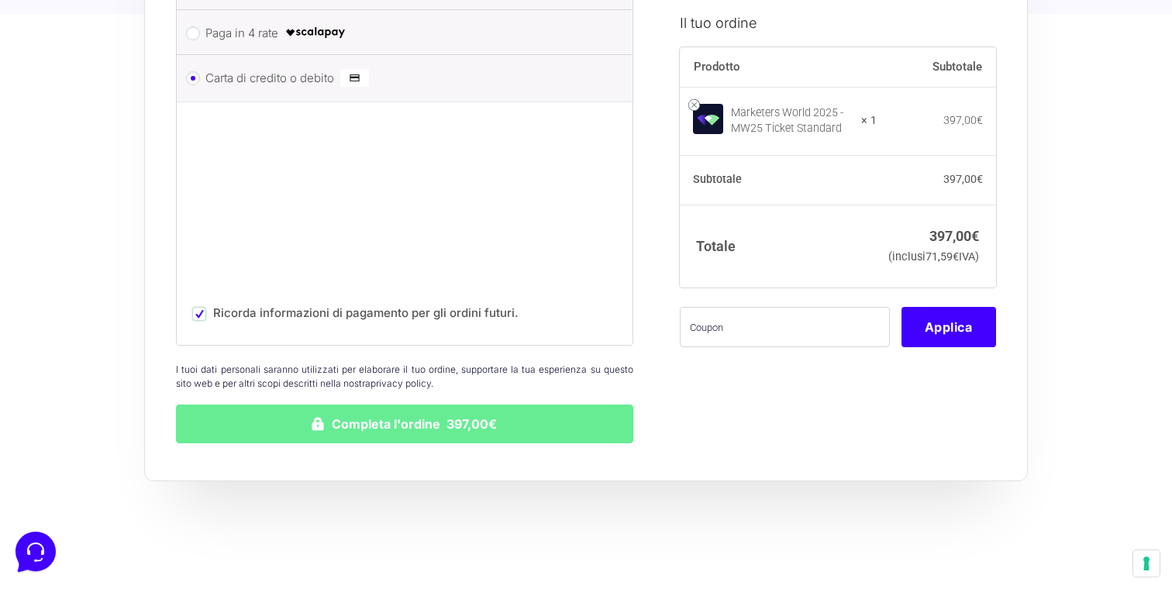
scroll to position [2234, 0]
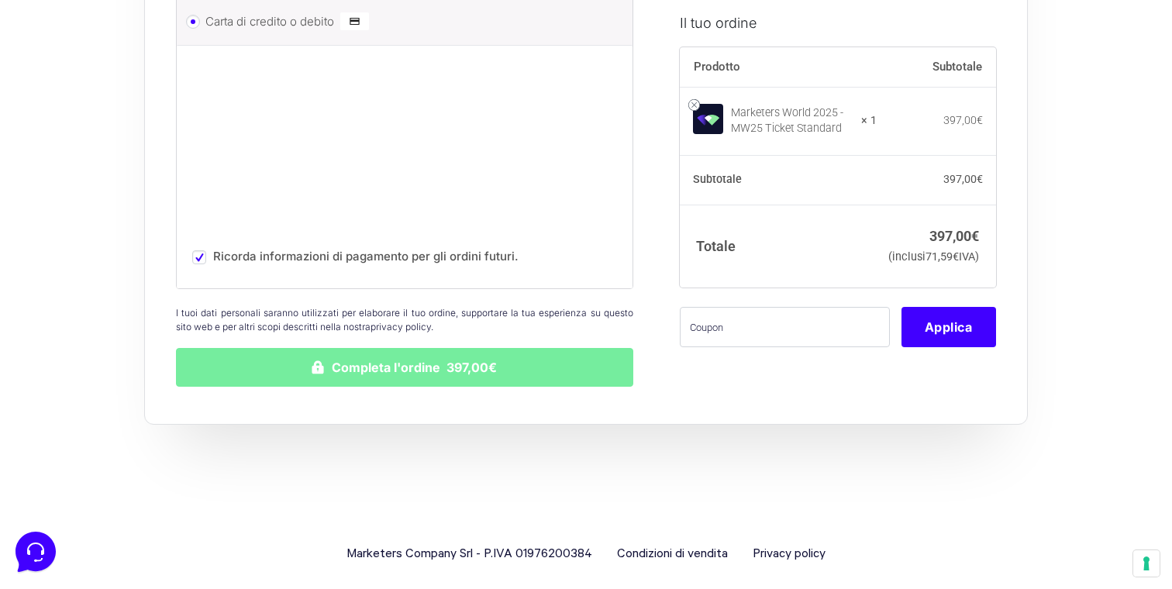
click at [360, 357] on button "Completa l'ordine 397,00€" at bounding box center [404, 367] width 457 height 39
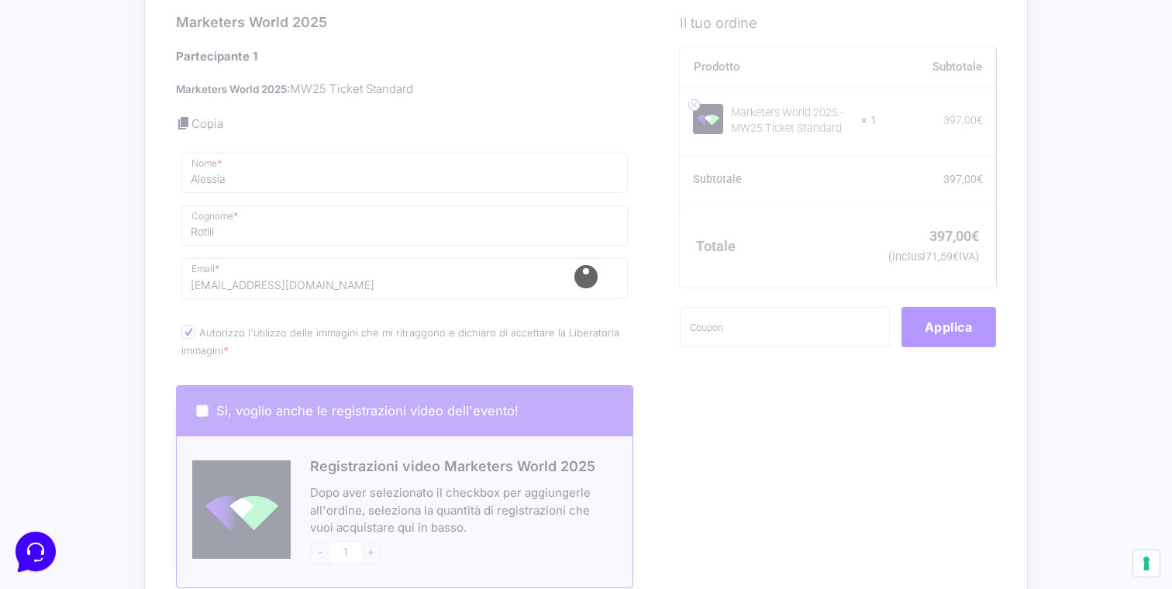
scroll to position [1091, 0]
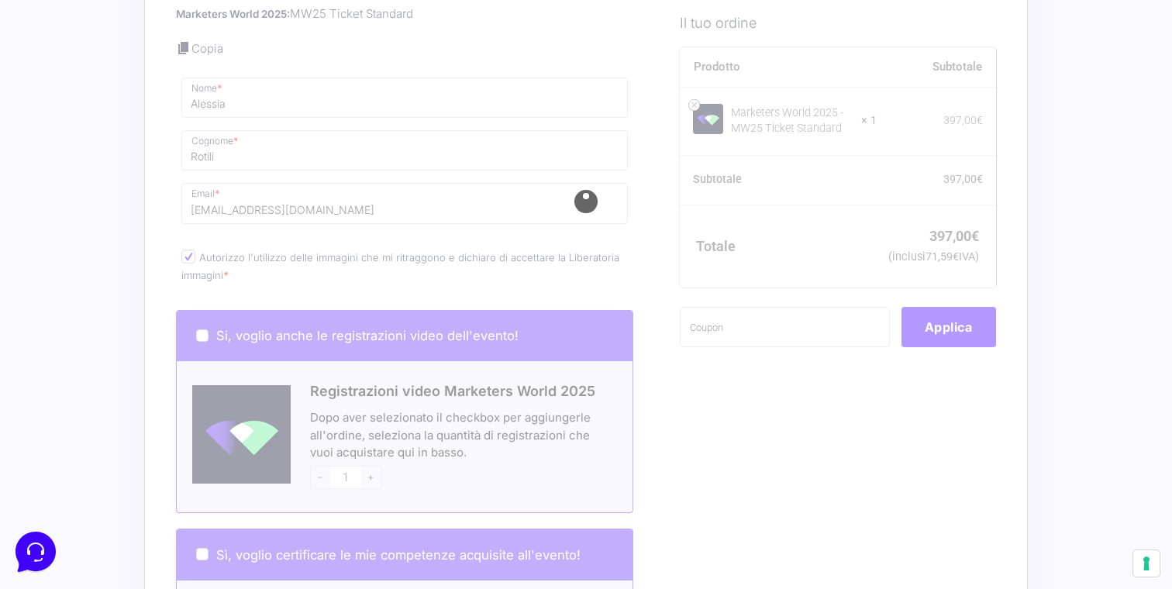
scroll to position [1171, 0]
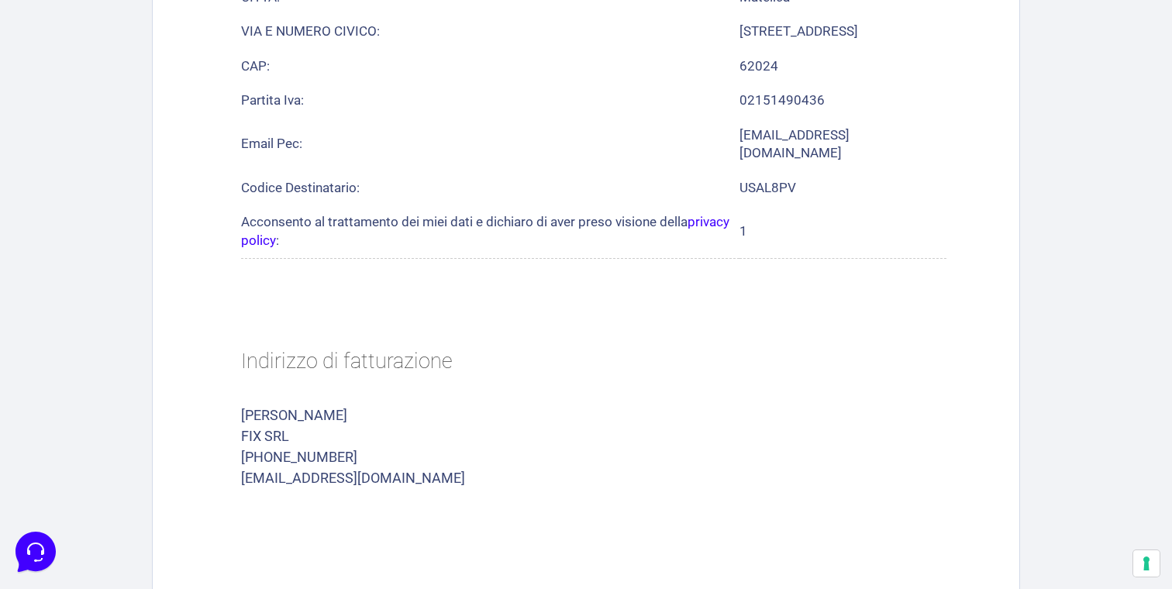
scroll to position [1183, 0]
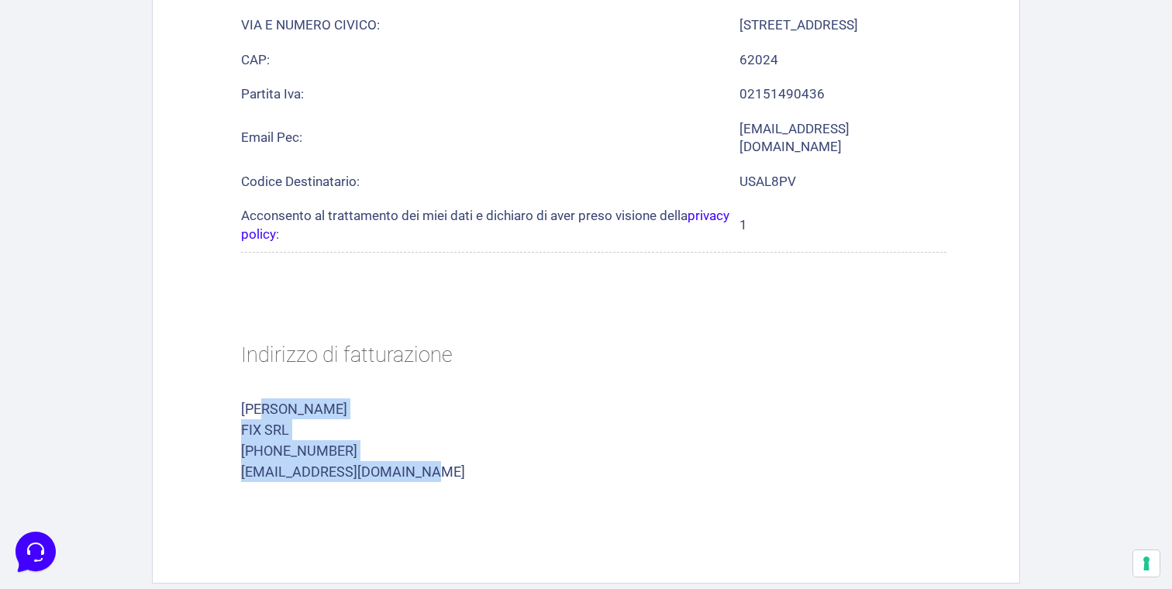
drag, startPoint x: 239, startPoint y: 305, endPoint x: 451, endPoint y: 360, distance: 219.6
click at [451, 360] on section "Indirizzo di fatturazione [PERSON_NAME] FIX SRL [PHONE_NUMBER] [EMAIL_ADDRESS][…" at bounding box center [593, 413] width 775 height 222
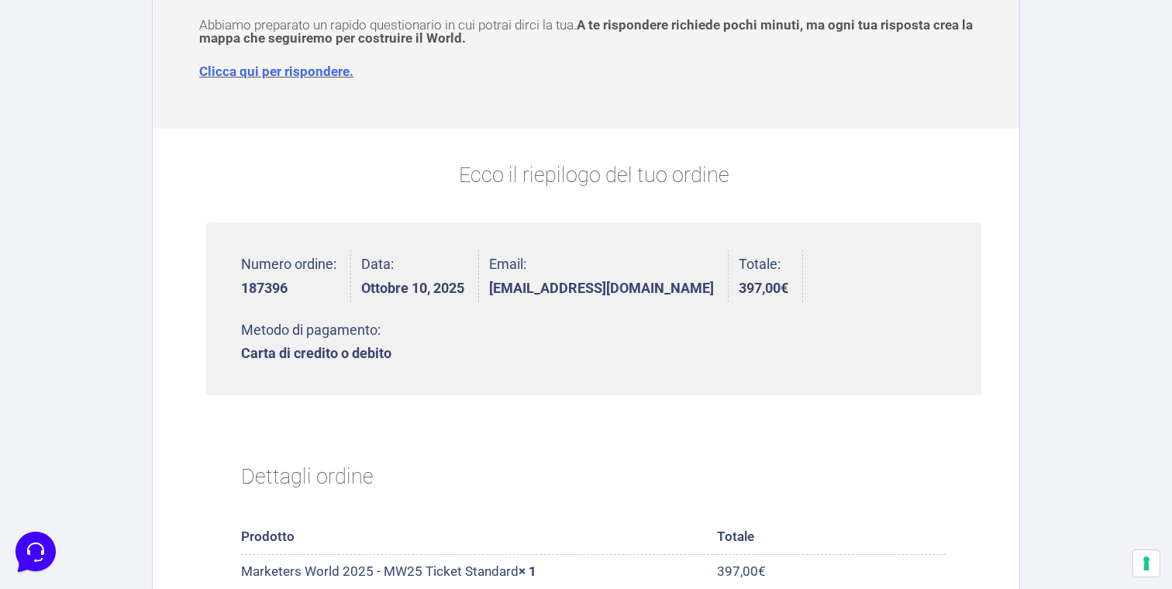
scroll to position [0, 0]
